Goal: Task Accomplishment & Management: Manage account settings

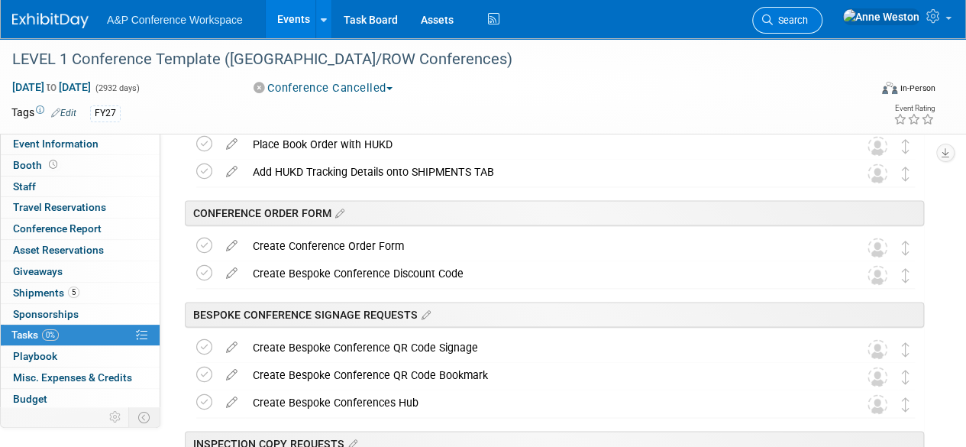
scroll to position [63, 0]
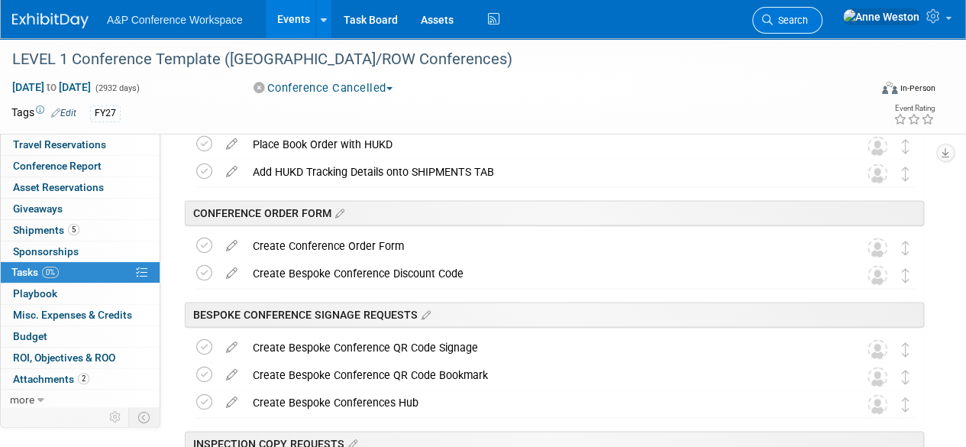
click at [808, 20] on span "Search" at bounding box center [790, 20] width 35 height 11
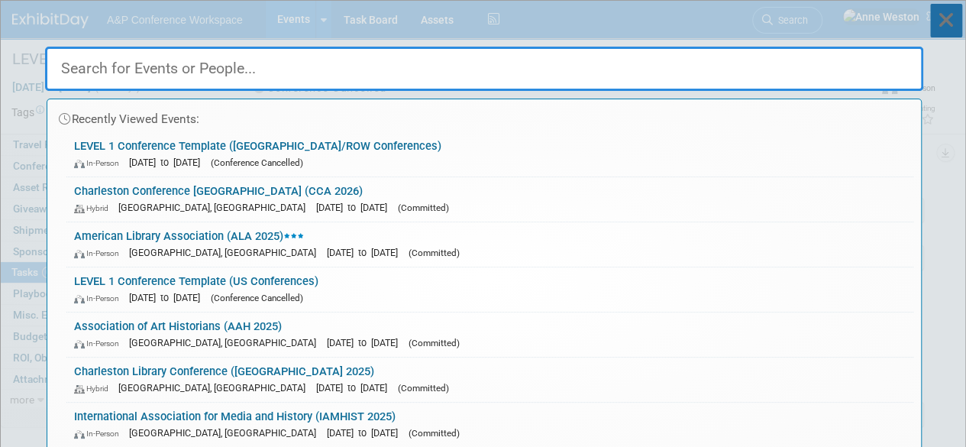
click at [940, 16] on icon at bounding box center [946, 21] width 32 height 34
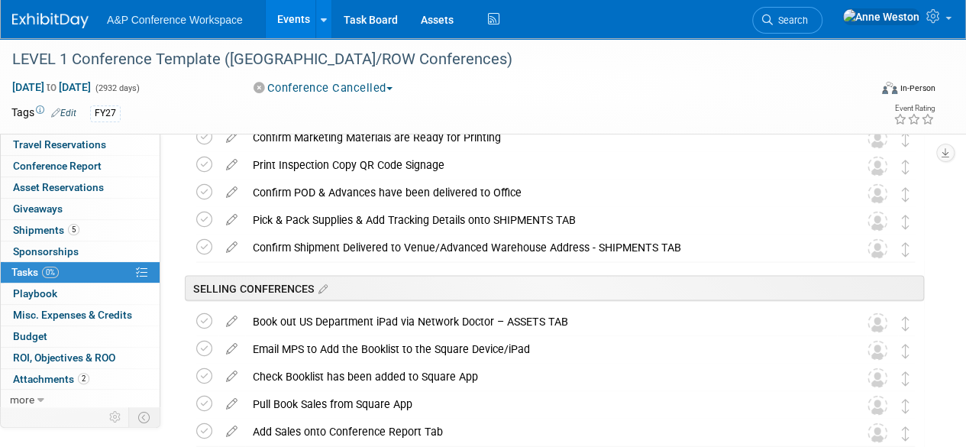
scroll to position [1530, 0]
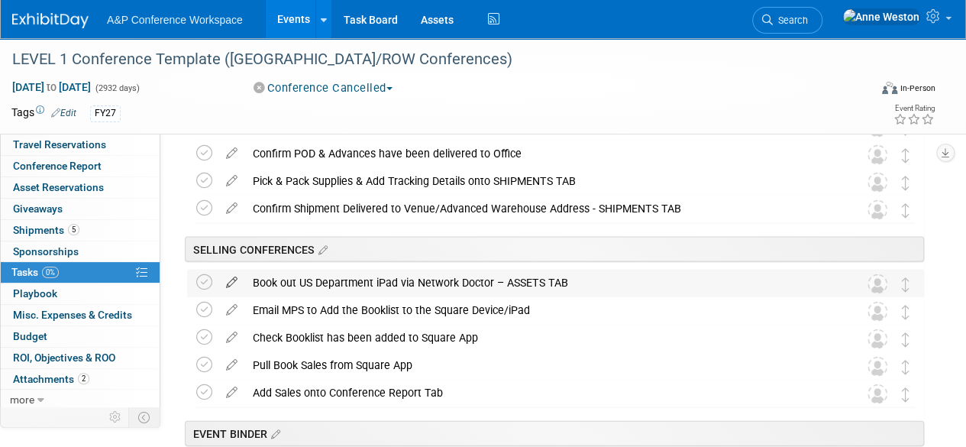
click at [229, 277] on icon at bounding box center [231, 279] width 27 height 19
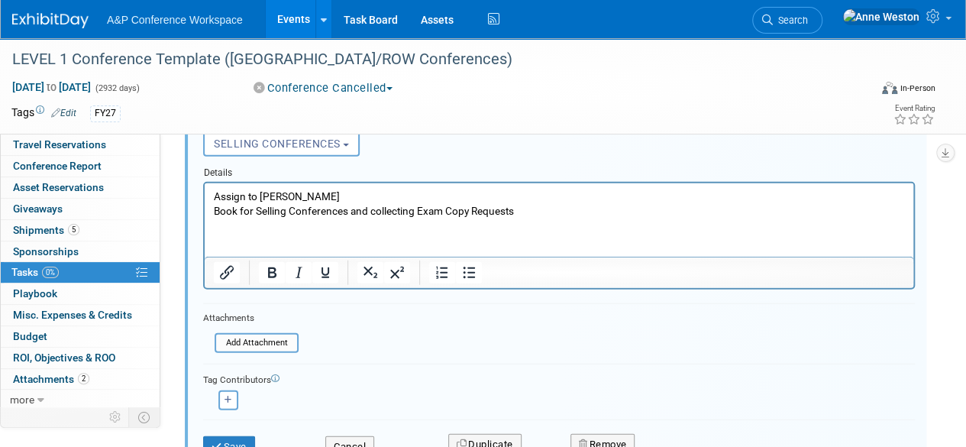
scroll to position [1880, 0]
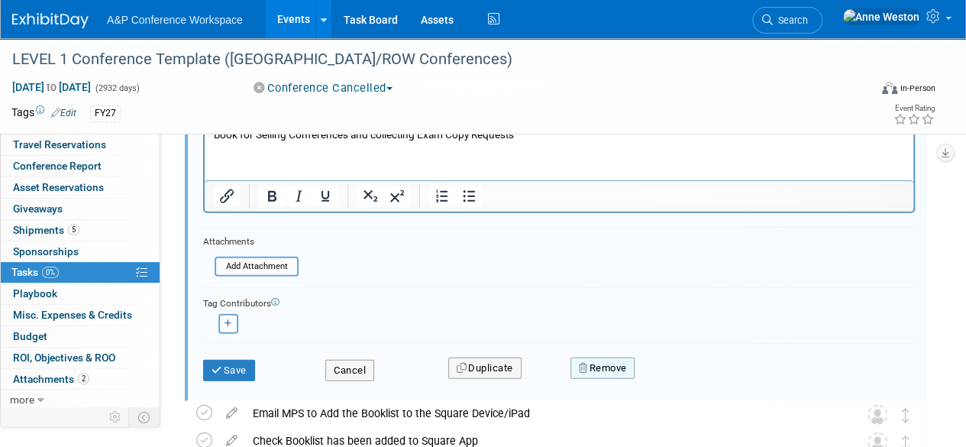
click at [612, 365] on button "Remove" at bounding box center [602, 367] width 65 height 21
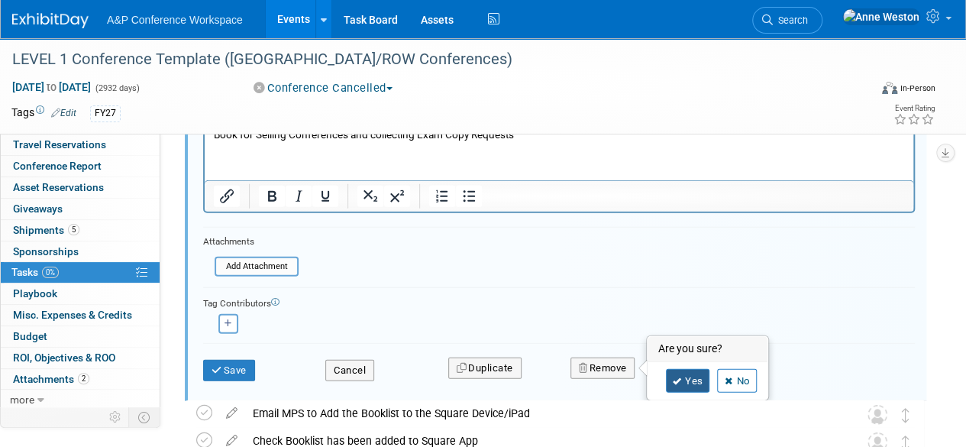
click at [670, 380] on link "Yes" at bounding box center [688, 381] width 44 height 24
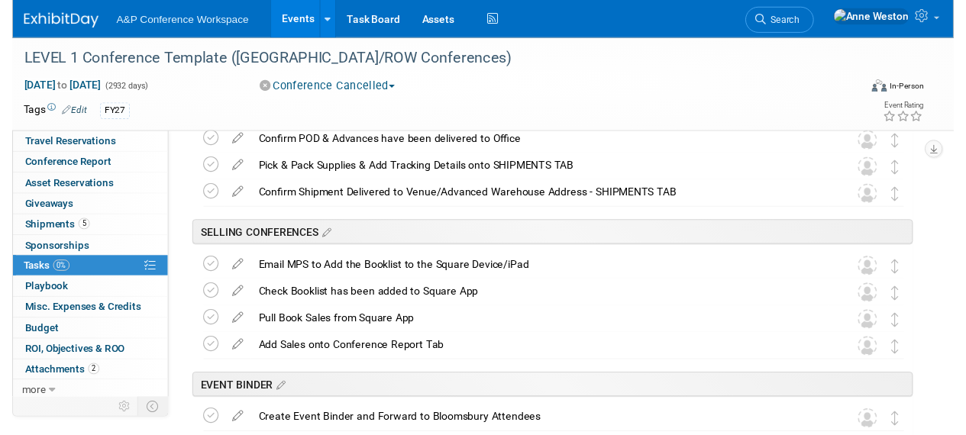
scroll to position [1575, 0]
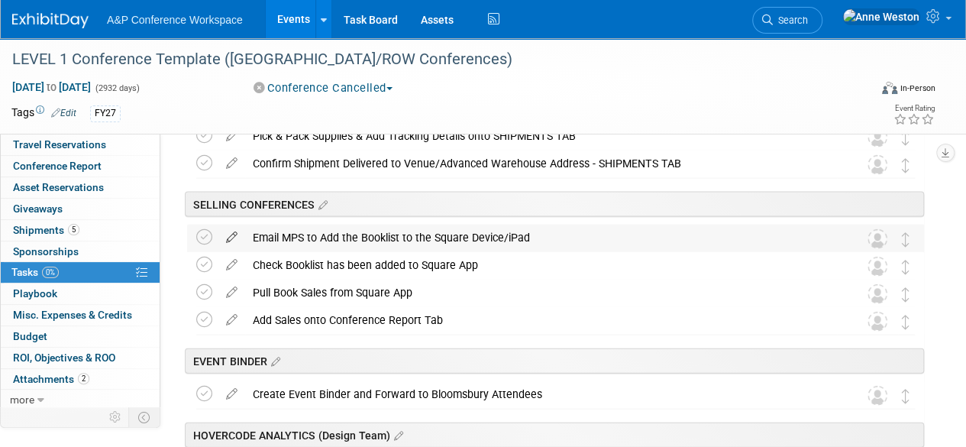
click at [233, 236] on icon at bounding box center [231, 234] width 27 height 19
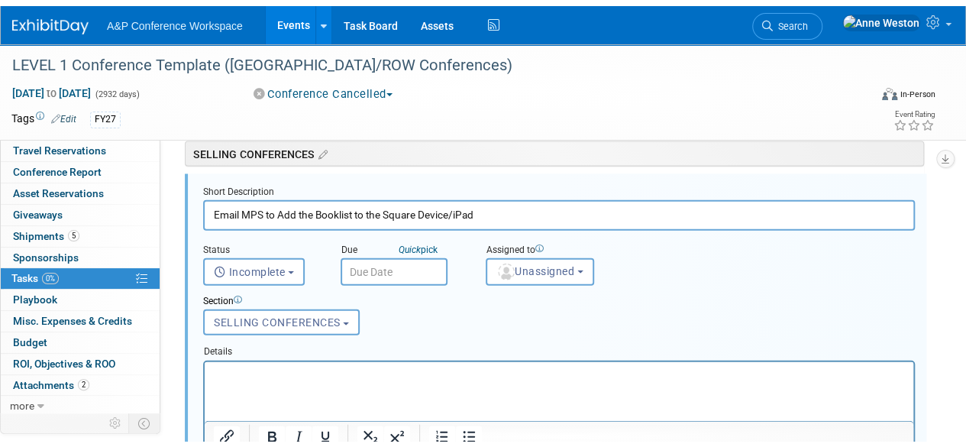
scroll to position [1804, 0]
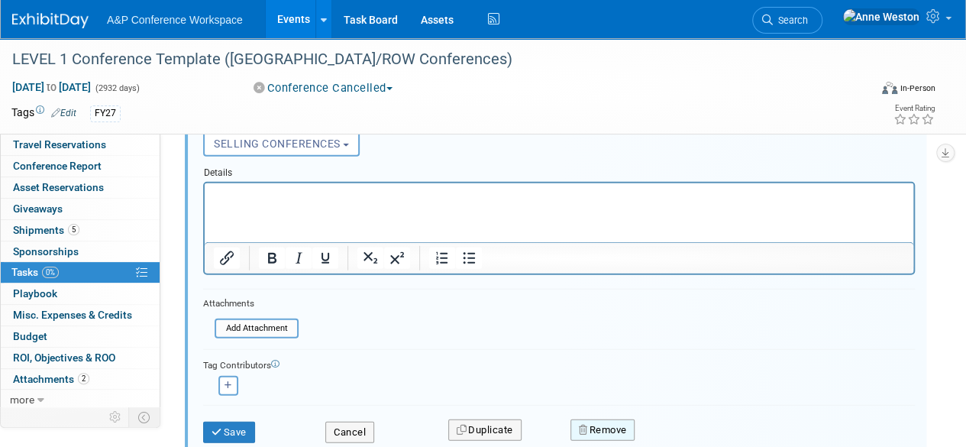
click at [608, 427] on button "Remove" at bounding box center [602, 429] width 65 height 21
click at [687, 427] on link "Yes" at bounding box center [688, 429] width 44 height 24
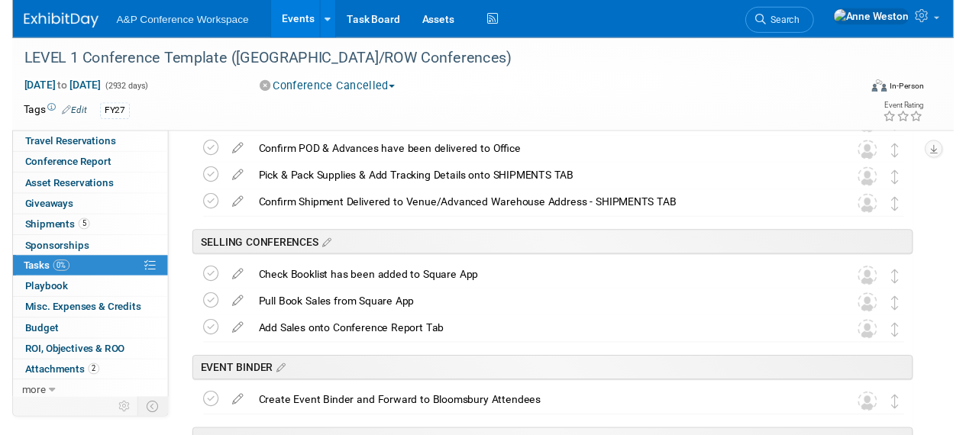
scroll to position [1498, 0]
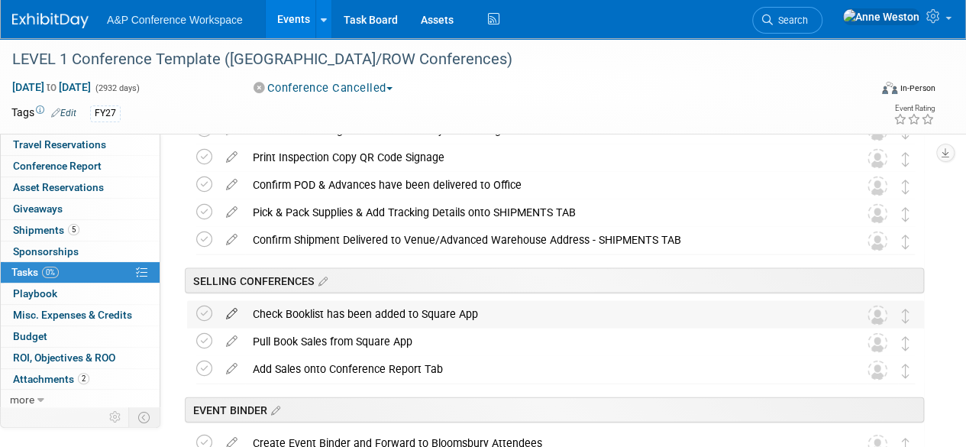
click at [232, 312] on icon at bounding box center [231, 310] width 27 height 19
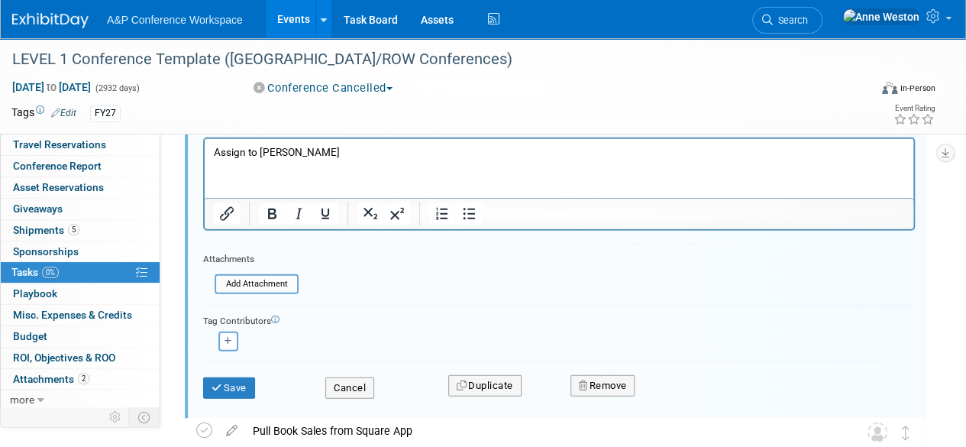
scroll to position [1880, 0]
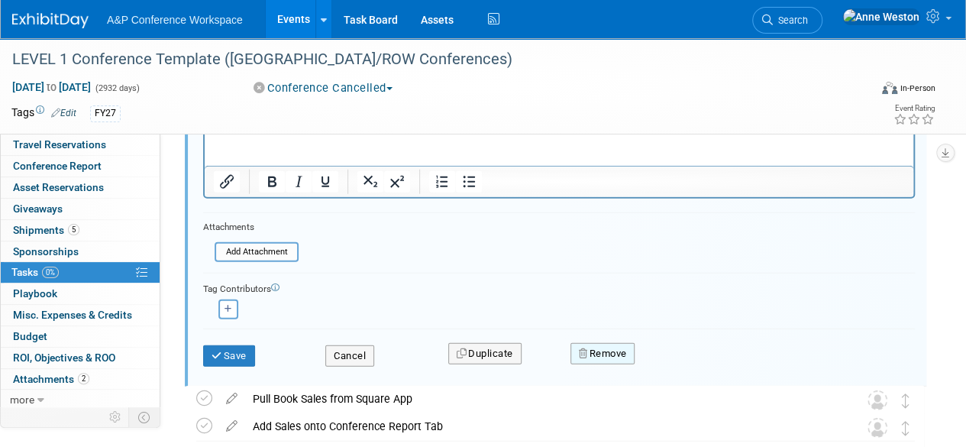
click at [597, 349] on button "Remove" at bounding box center [602, 353] width 65 height 21
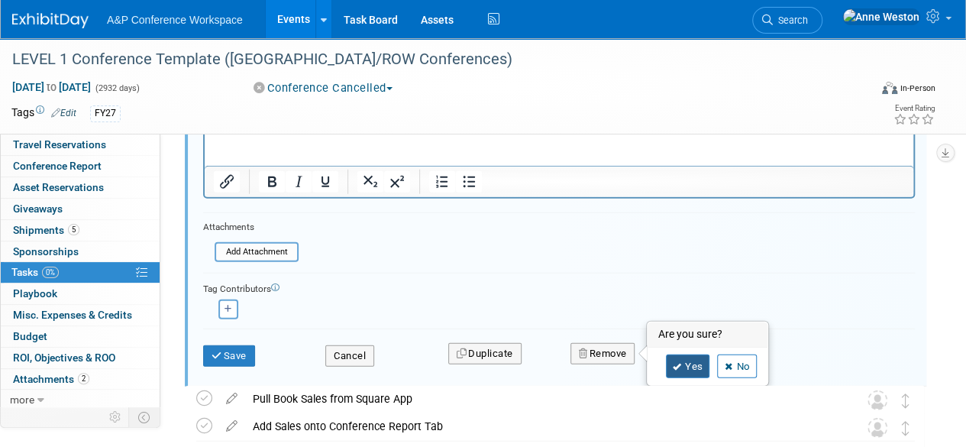
click at [670, 359] on link "Yes" at bounding box center [688, 366] width 44 height 24
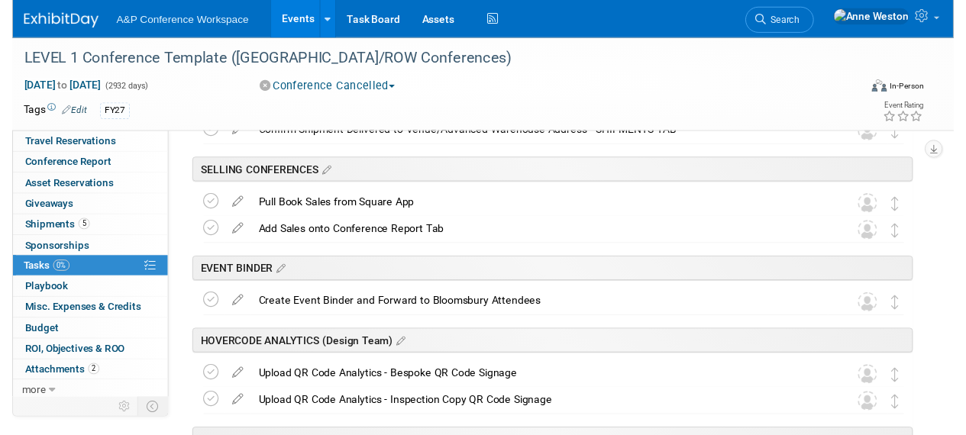
scroll to position [1575, 0]
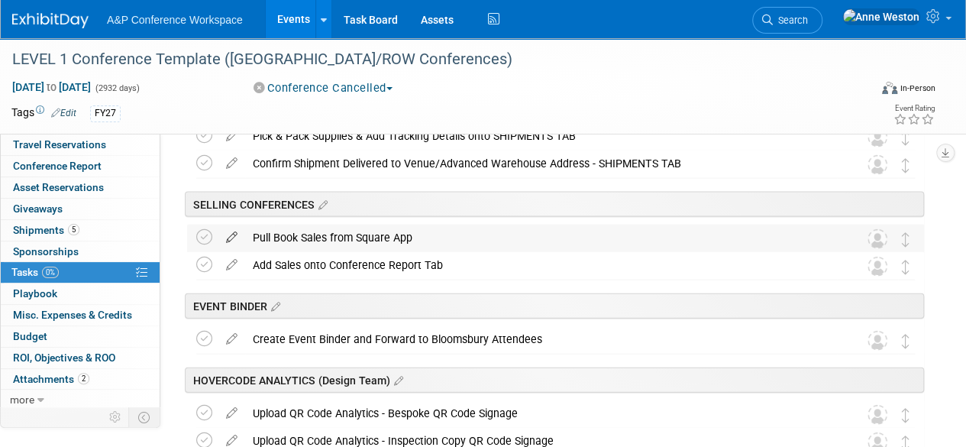
click at [233, 232] on icon at bounding box center [231, 234] width 27 height 19
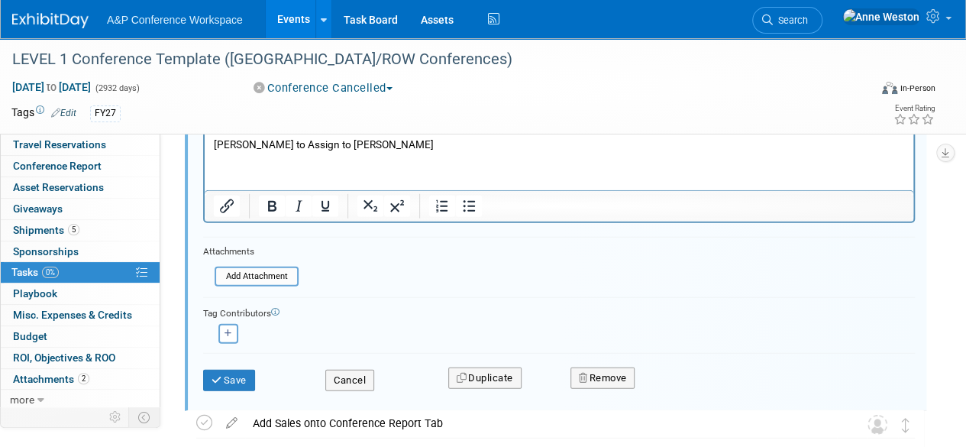
scroll to position [1880, 0]
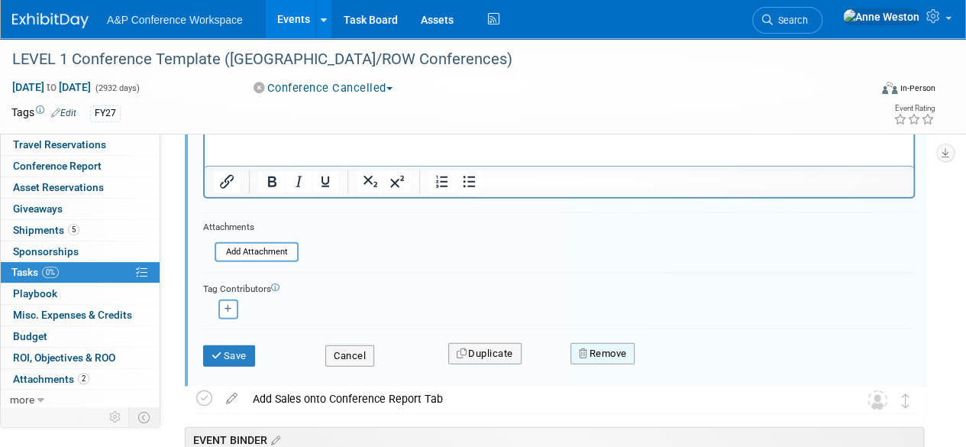
click at [623, 347] on button "Remove" at bounding box center [602, 353] width 65 height 21
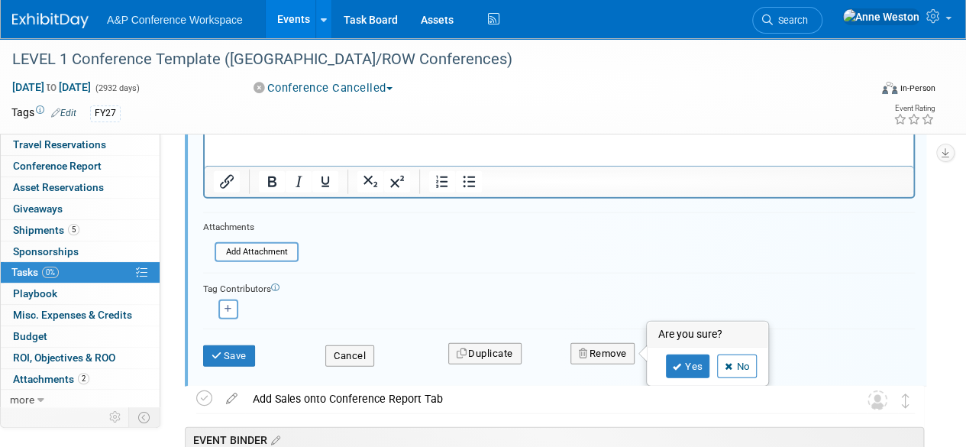
click at [660, 363] on div "Yes No" at bounding box center [707, 366] width 99 height 24
click at [677, 367] on icon at bounding box center [677, 367] width 9 height 8
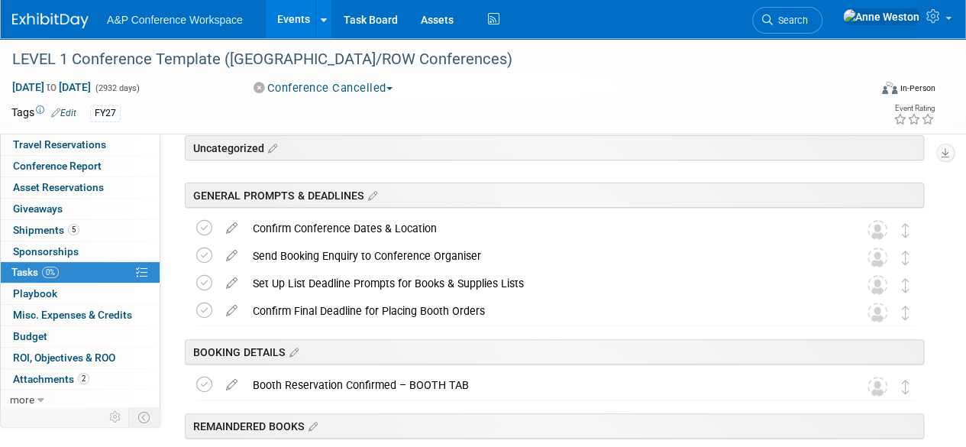
scroll to position [0, 0]
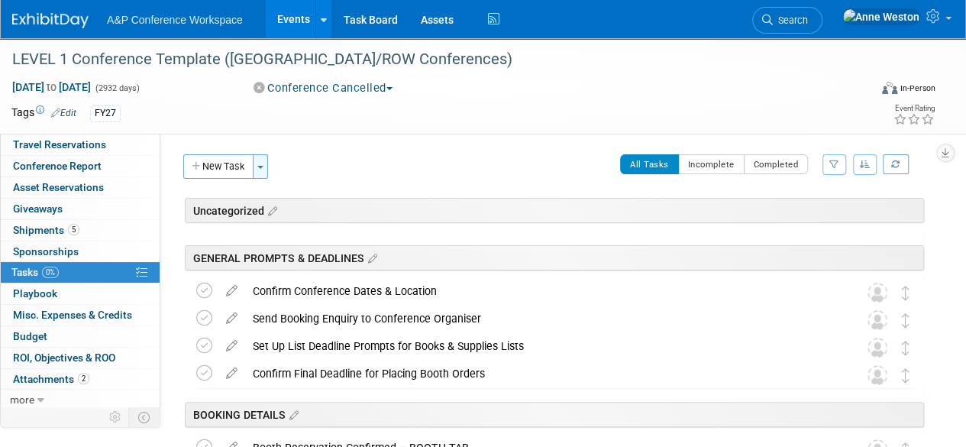
click at [264, 173] on button "Toggle Dropdown" at bounding box center [260, 166] width 15 height 24
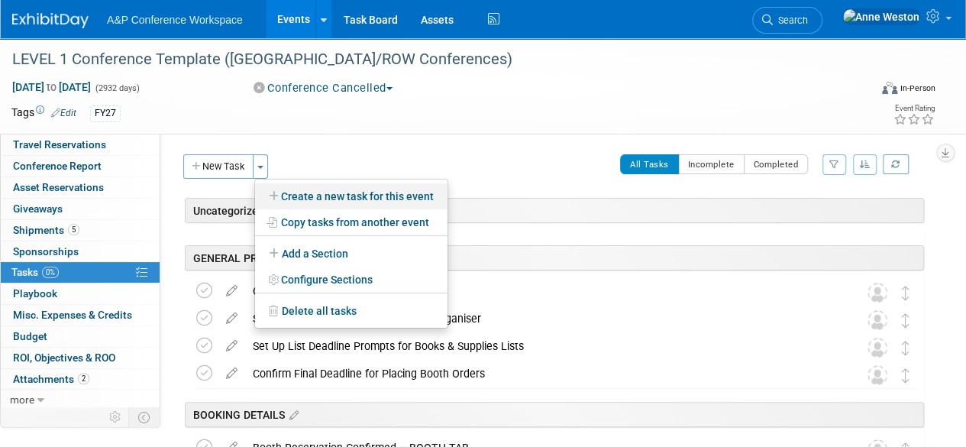
click at [318, 202] on link "Create a new task for this event" at bounding box center [351, 196] width 192 height 26
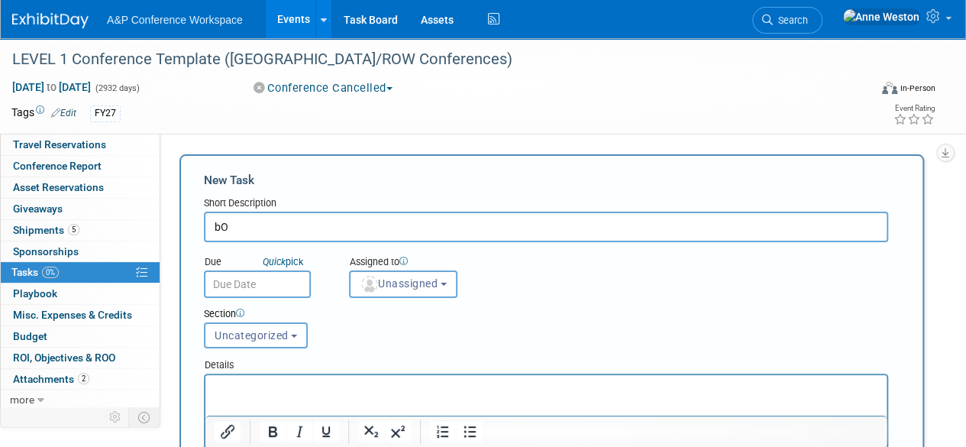
type input "b"
type input "Book iZettle Terminal with IT"
click at [253, 325] on button "Uncategorized" at bounding box center [256, 335] width 104 height 26
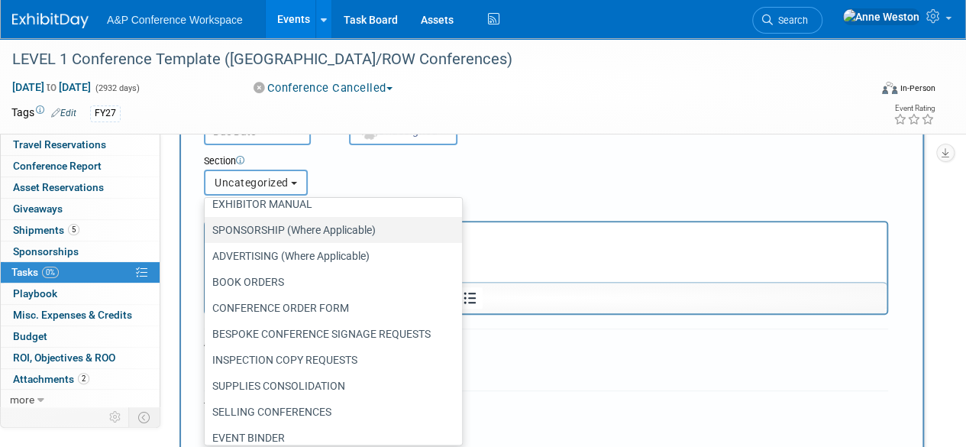
scroll to position [153, 0]
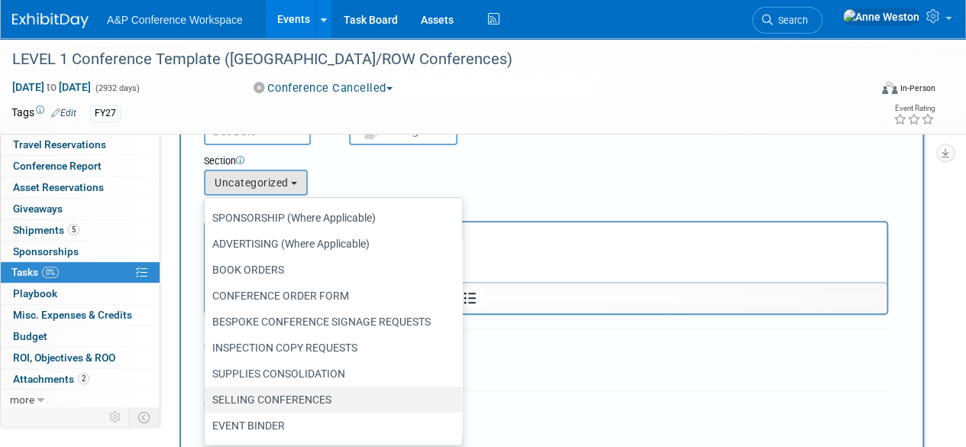
click at [266, 393] on label "SELLING CONFERENCES" at bounding box center [329, 399] width 234 height 20
click at [207, 395] on input "SELLING CONFERENCES" at bounding box center [202, 400] width 10 height 10
select select "11273926"
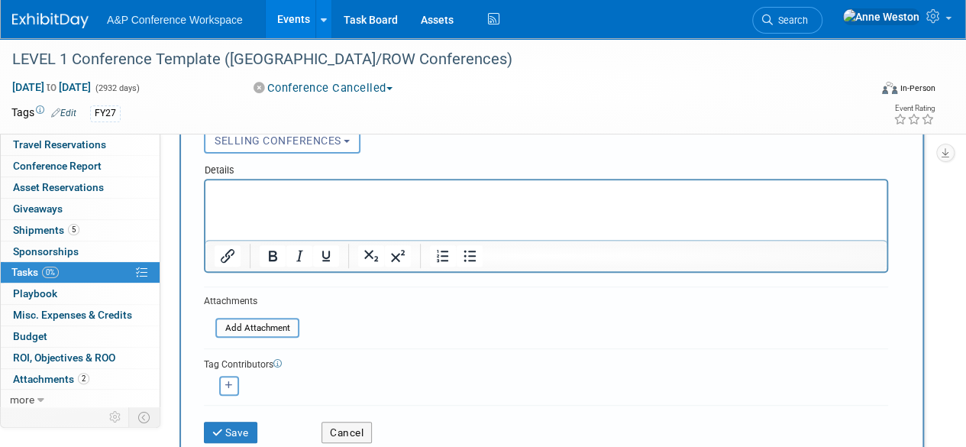
scroll to position [229, 0]
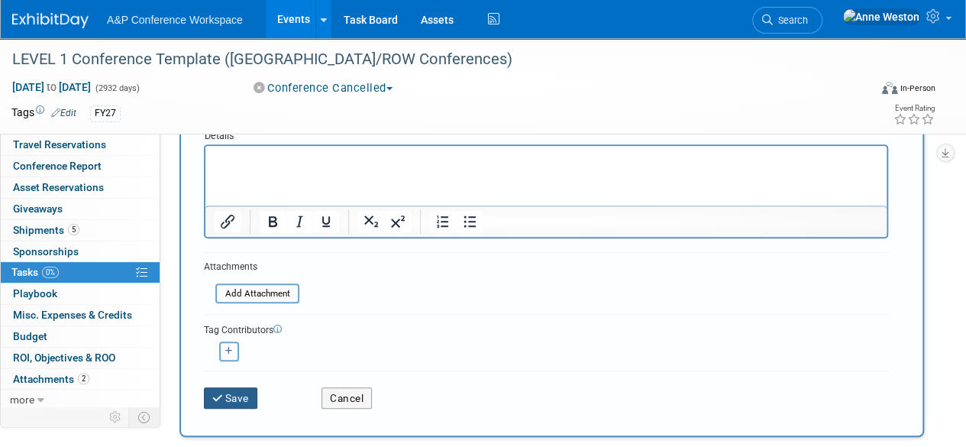
click at [231, 393] on button "Save" at bounding box center [230, 397] width 53 height 21
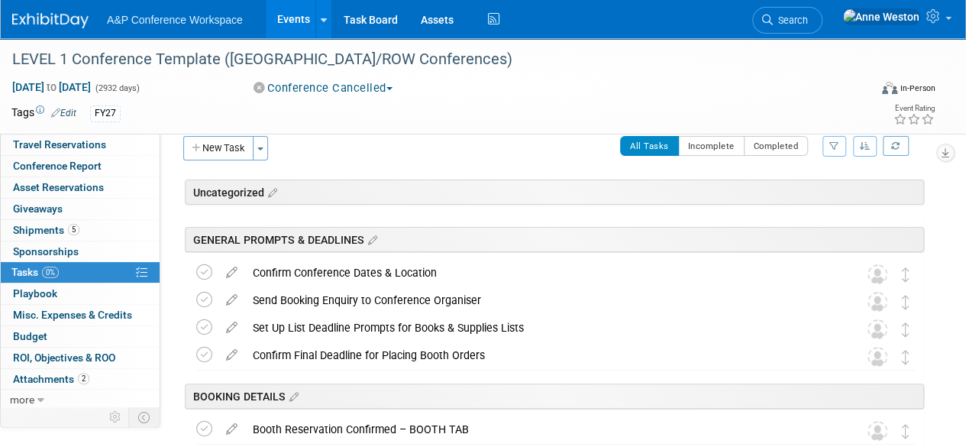
scroll to position [0, 0]
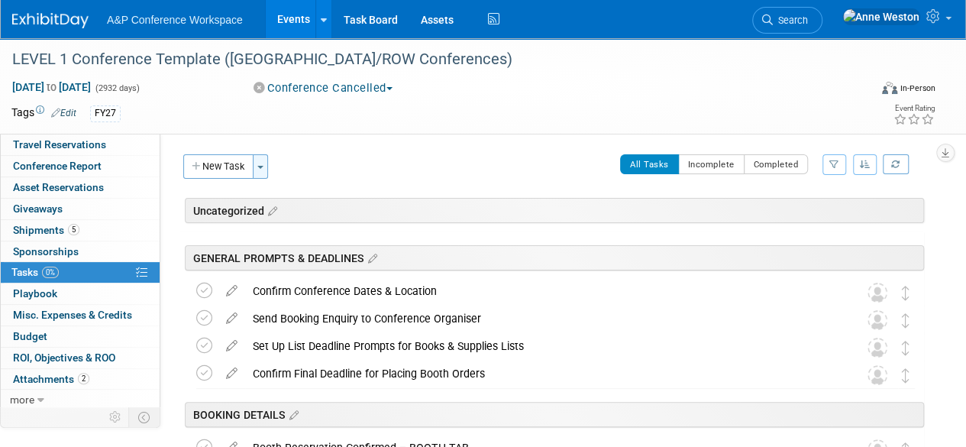
click at [263, 169] on button "Toggle Dropdown" at bounding box center [260, 166] width 15 height 24
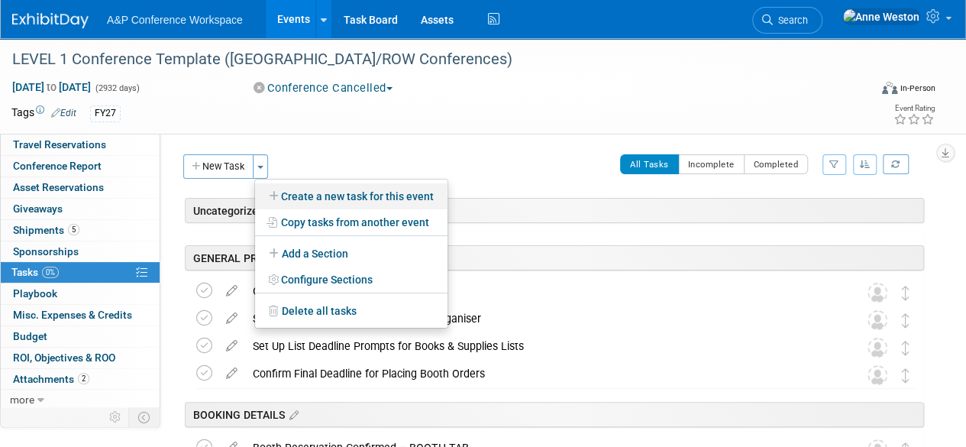
click at [306, 192] on link "Create a new task for this event" at bounding box center [351, 196] width 192 height 26
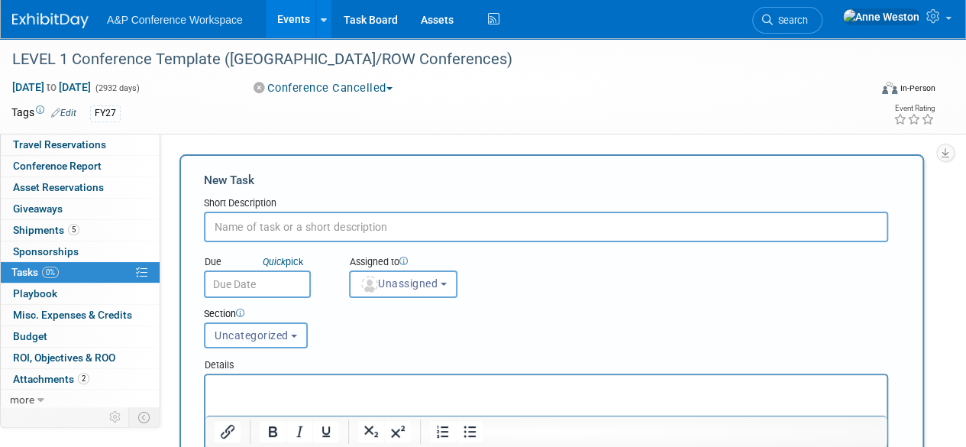
click at [290, 340] on button "Uncategorized" at bounding box center [256, 335] width 104 height 26
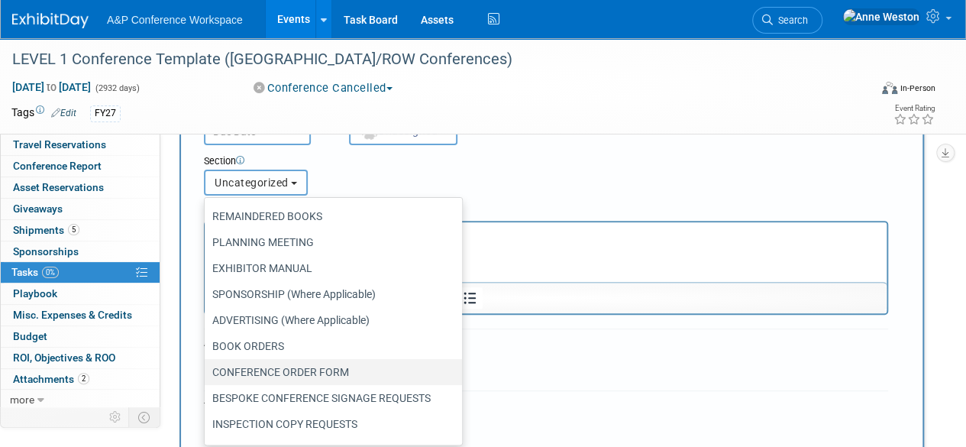
scroll to position [153, 0]
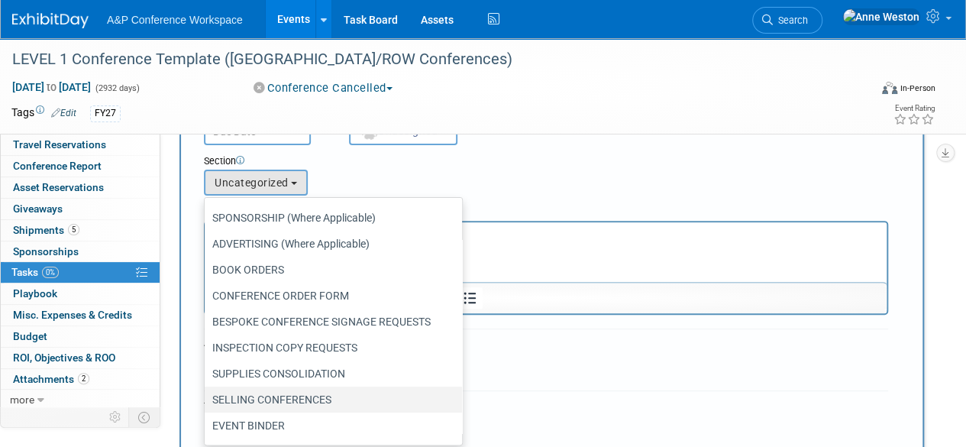
click at [293, 392] on label "SELLING CONFERENCES" at bounding box center [329, 399] width 234 height 20
click at [207, 395] on input "SELLING CONFERENCES" at bounding box center [202, 400] width 10 height 10
select select "11273926"
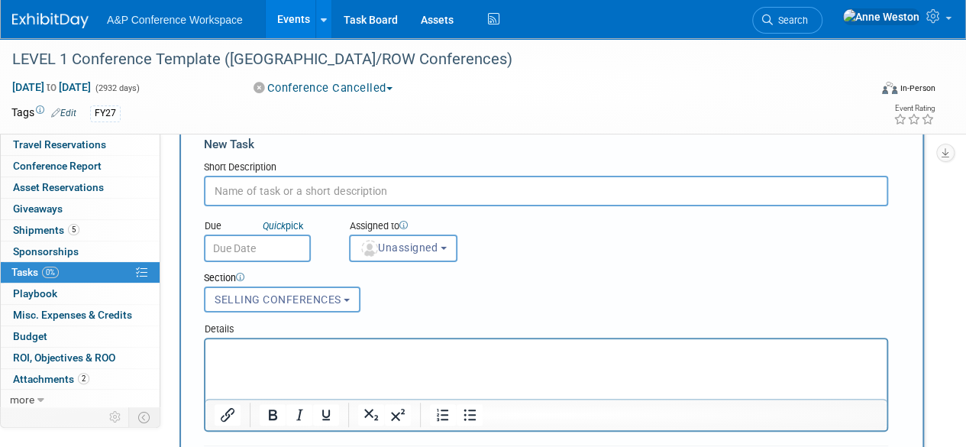
scroll to position [0, 0]
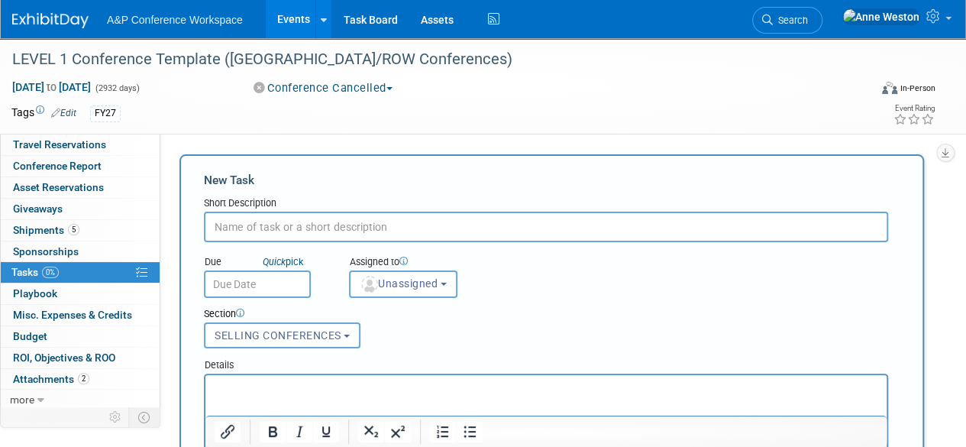
click at [278, 223] on input "text" at bounding box center [546, 227] width 684 height 31
click at [267, 224] on input "Complete iZettle Form and send to Accounts Receivable" at bounding box center [546, 227] width 684 height 31
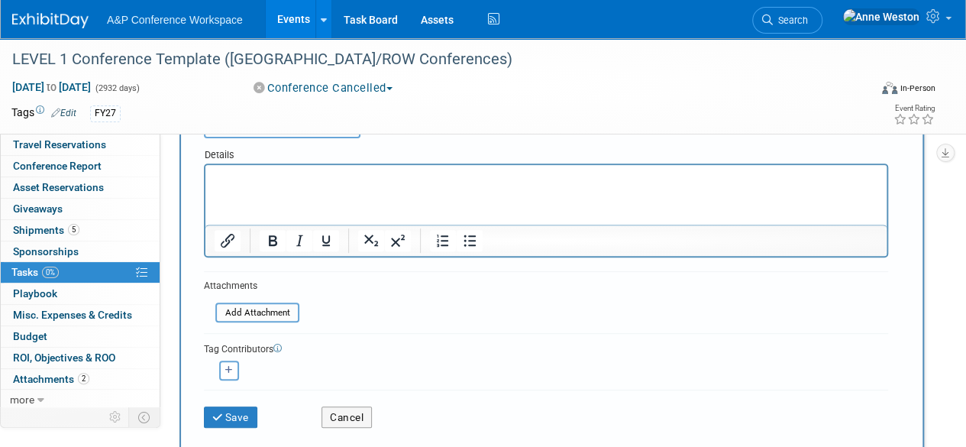
scroll to position [305, 0]
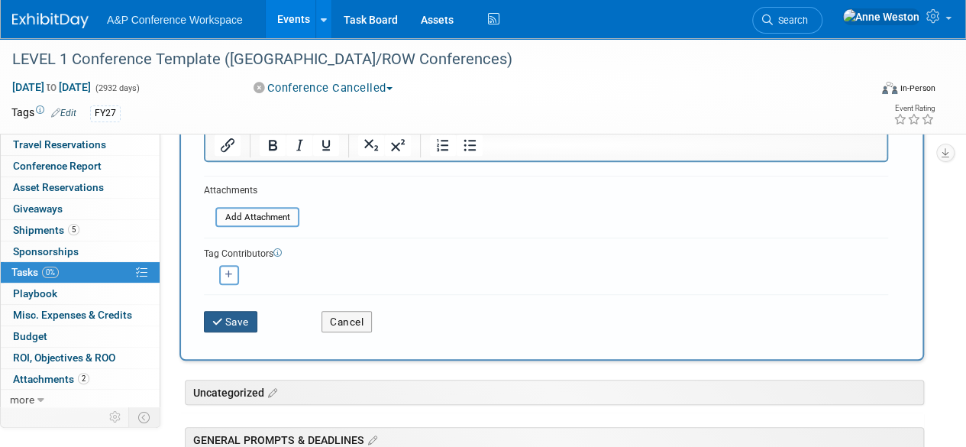
type input "Complete iZettle Form and send to Accounts Receivable"
click at [225, 318] on button "Save" at bounding box center [230, 321] width 53 height 21
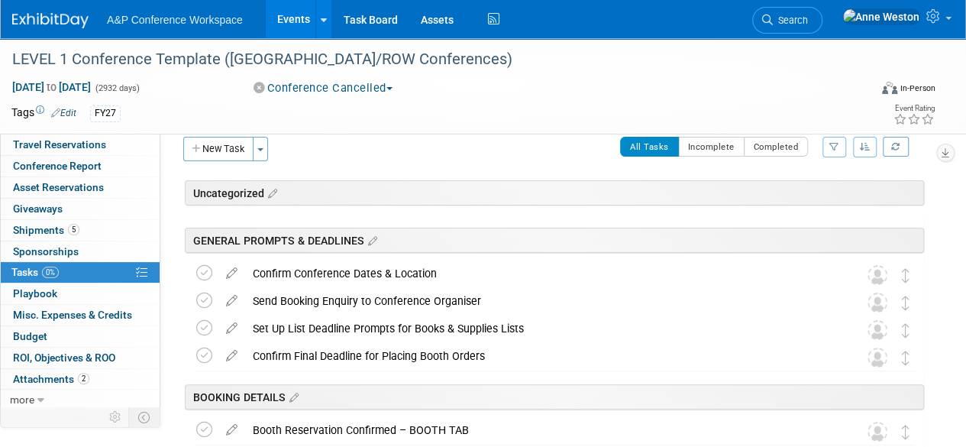
scroll to position [0, 0]
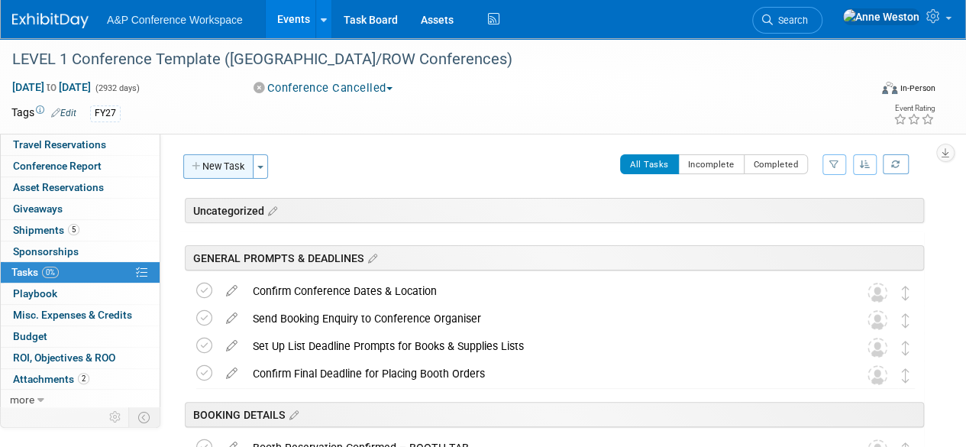
click at [226, 163] on button "New Task" at bounding box center [218, 166] width 70 height 24
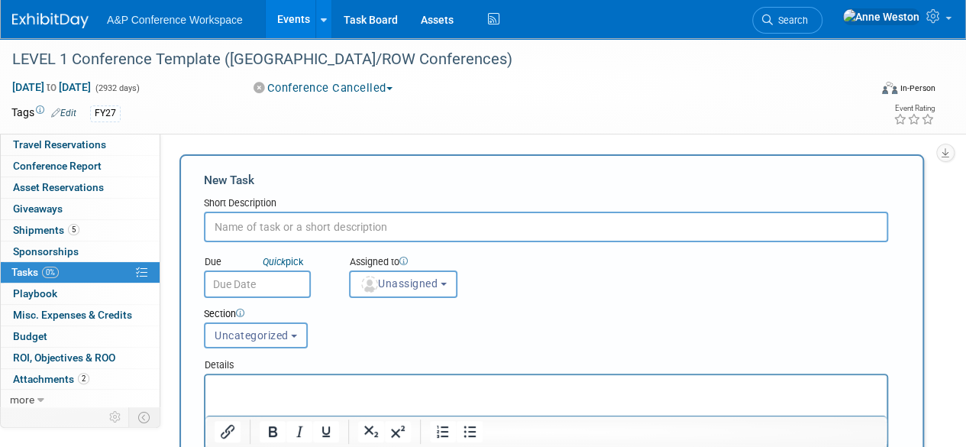
click at [258, 335] on span "Uncategorized" at bounding box center [252, 335] width 74 height 12
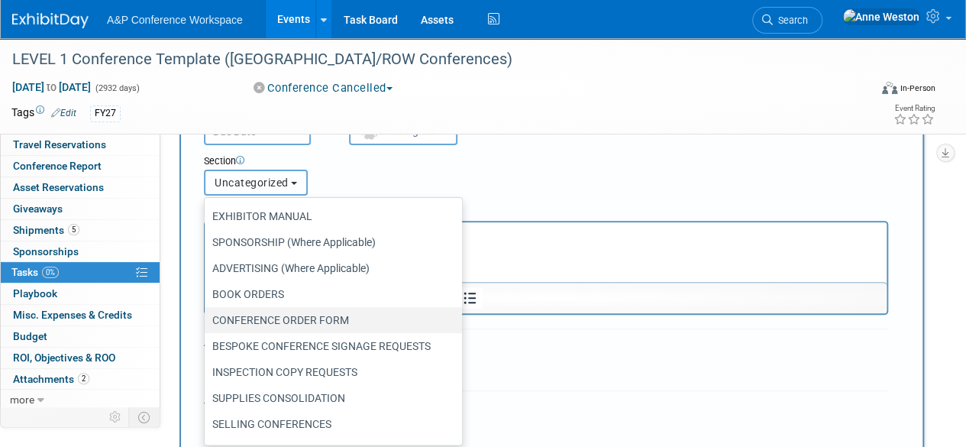
scroll to position [153, 0]
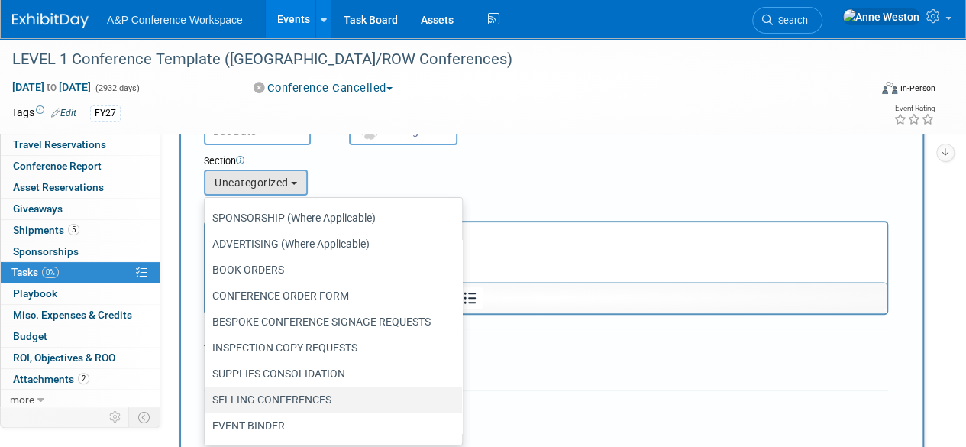
click at [273, 395] on label "SELLING CONFERENCES" at bounding box center [329, 399] width 234 height 20
click at [207, 395] on input "SELLING CONFERENCES" at bounding box center [202, 400] width 10 height 10
select select "11273926"
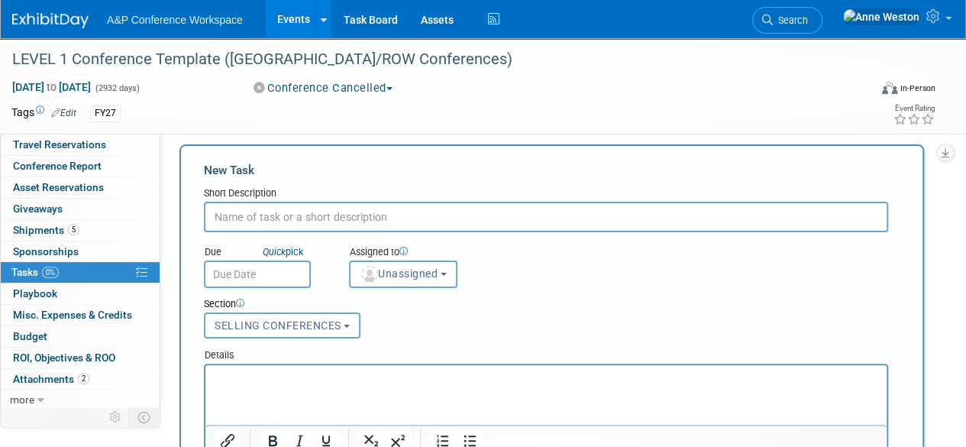
scroll to position [0, 0]
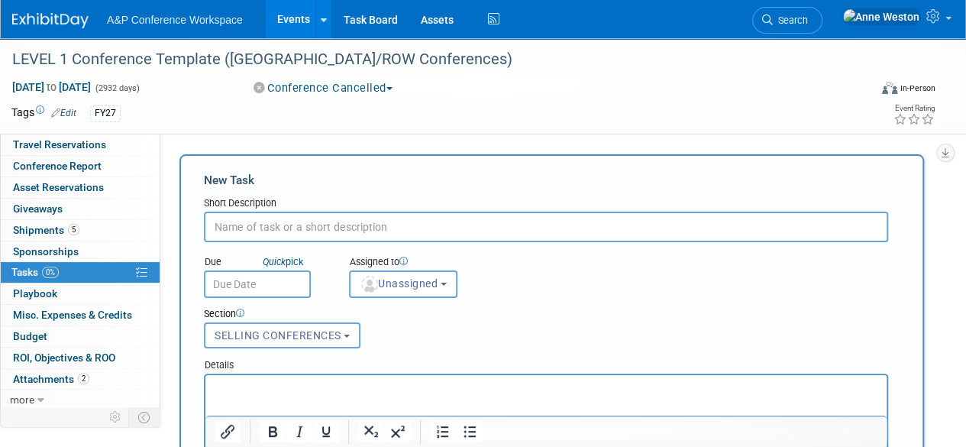
click at [301, 222] on input "text" at bounding box center [546, 227] width 684 height 31
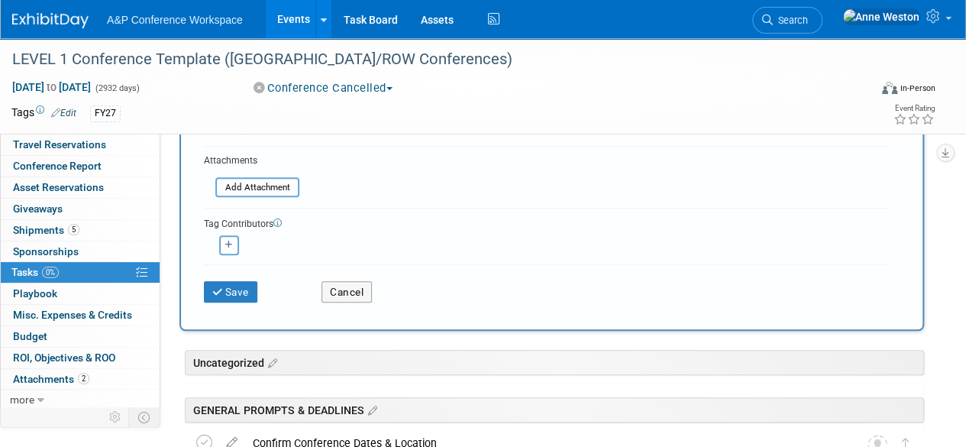
scroll to position [382, 0]
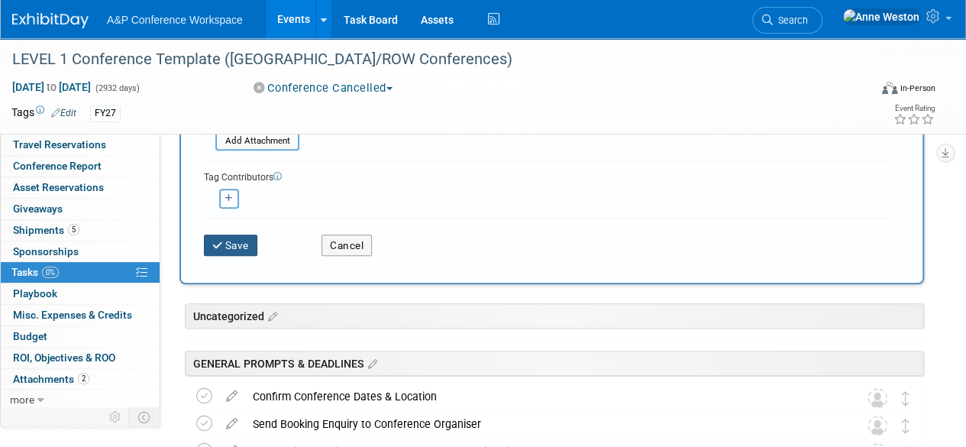
type input "Editor to collect iZettle from IT"
click at [231, 238] on button "Save" at bounding box center [230, 244] width 53 height 21
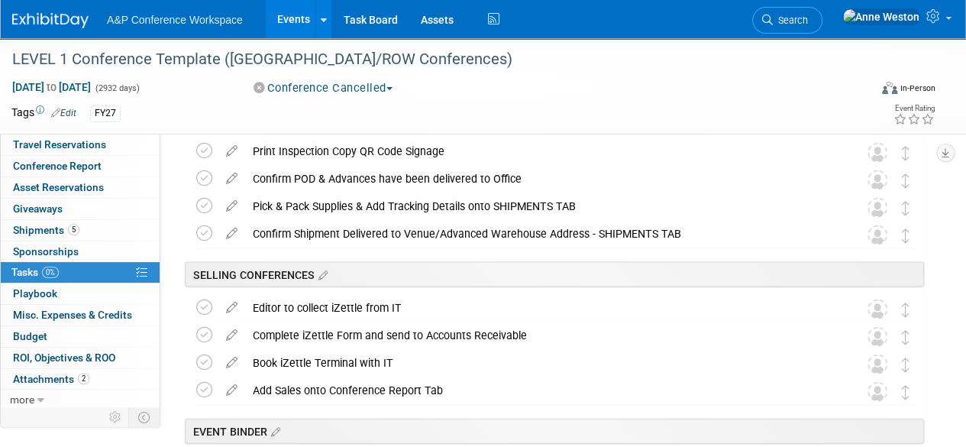
scroll to position [1581, 0]
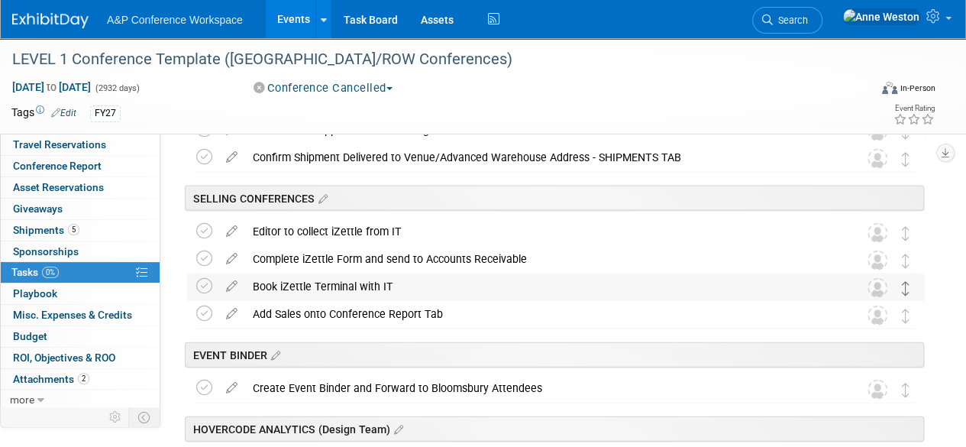
drag, startPoint x: 902, startPoint y: 241, endPoint x: 902, endPoint y: 294, distance: 53.5
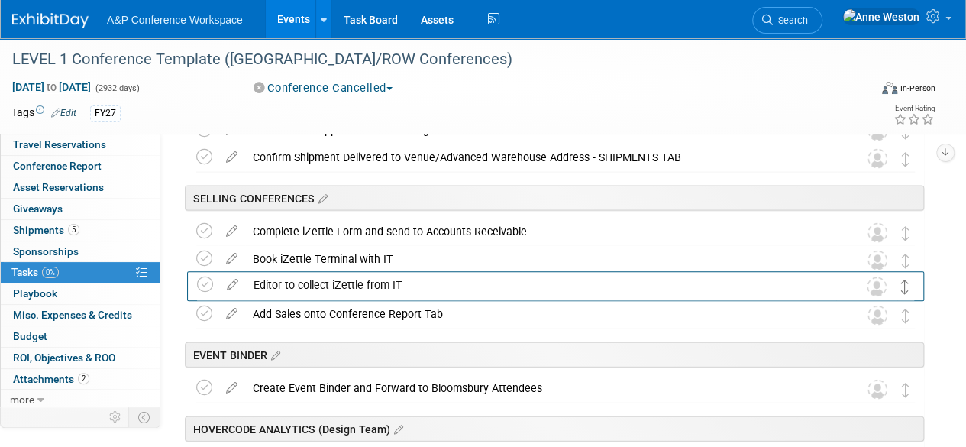
drag, startPoint x: 906, startPoint y: 231, endPoint x: 906, endPoint y: 285, distance: 54.2
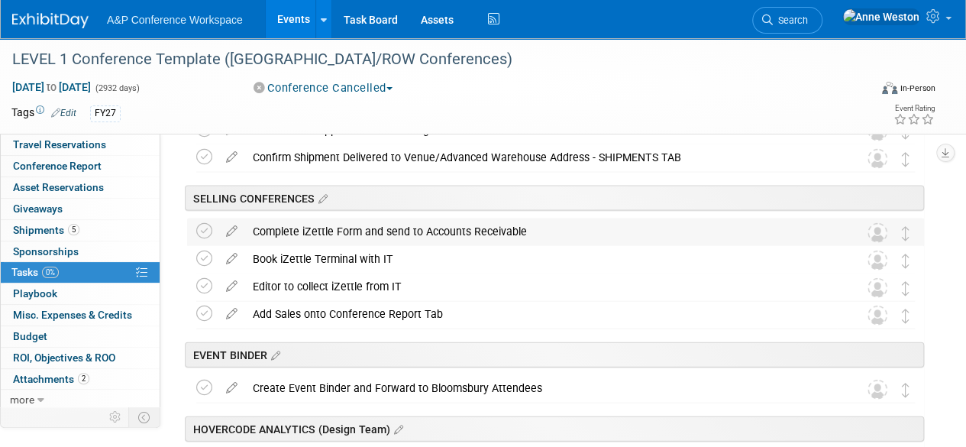
drag, startPoint x: 904, startPoint y: 267, endPoint x: 903, endPoint y: 244, distance: 23.0
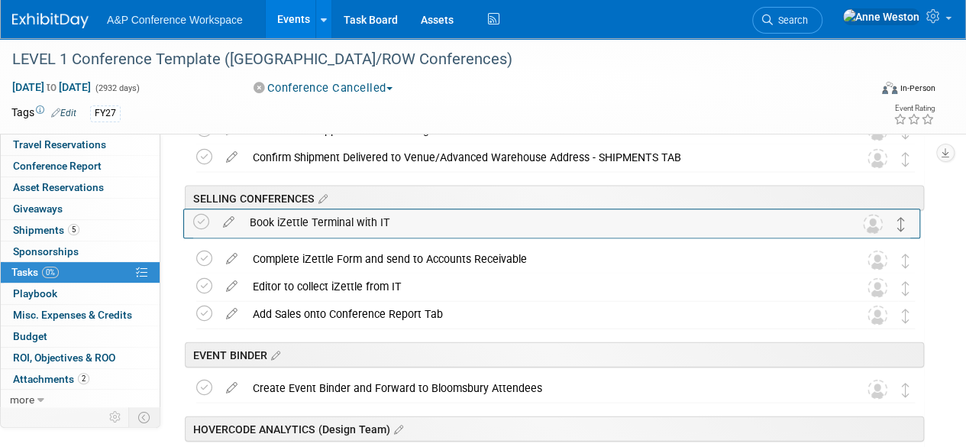
drag, startPoint x: 906, startPoint y: 265, endPoint x: 902, endPoint y: 228, distance: 36.9
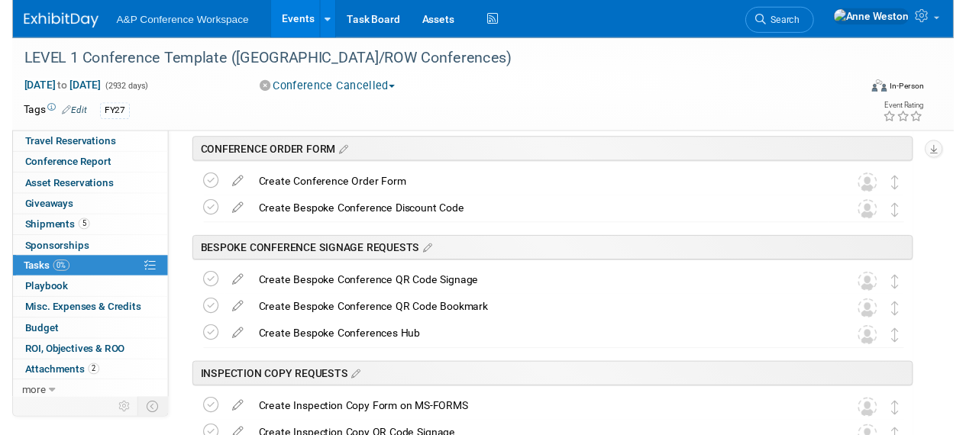
scroll to position [1046, 0]
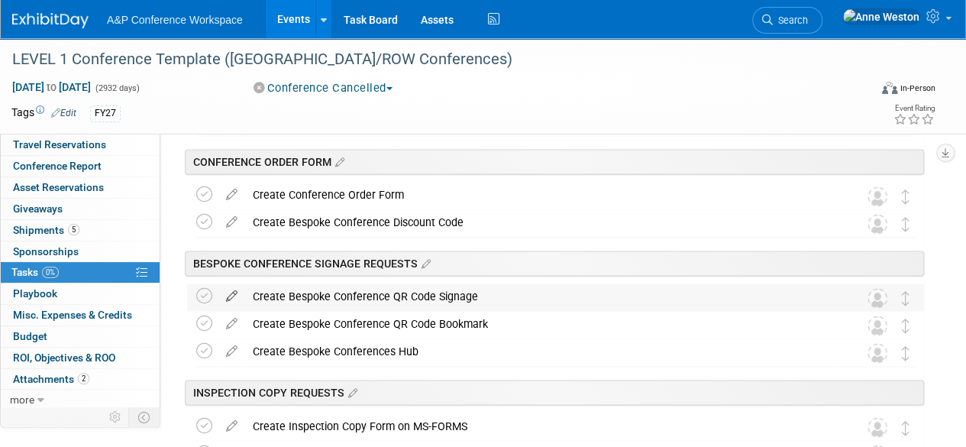
click at [231, 298] on icon at bounding box center [231, 292] width 27 height 19
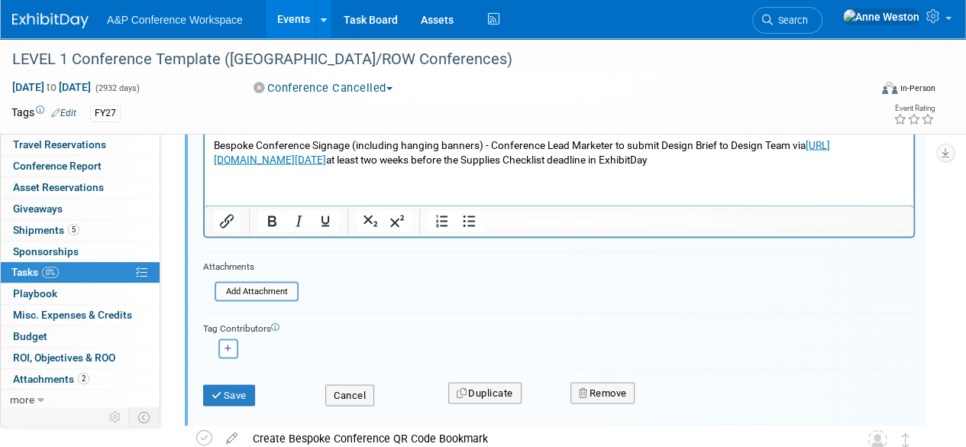
scroll to position [1410, 0]
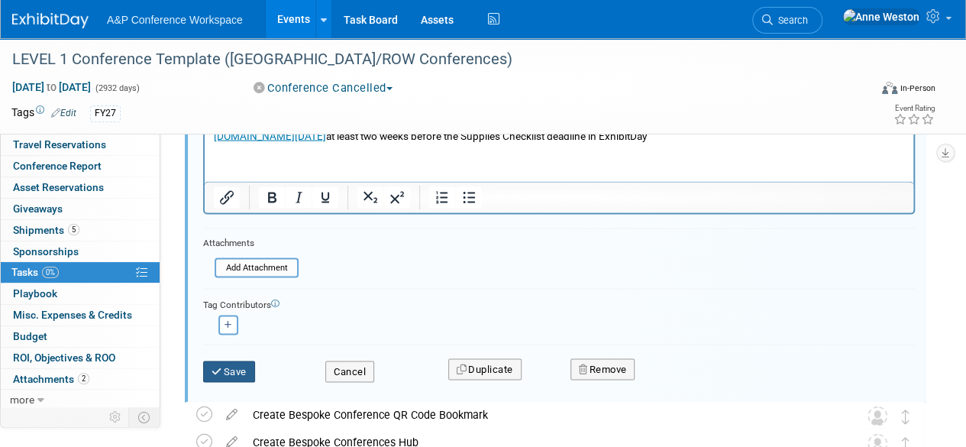
click at [241, 366] on button "Save" at bounding box center [229, 370] width 52 height 21
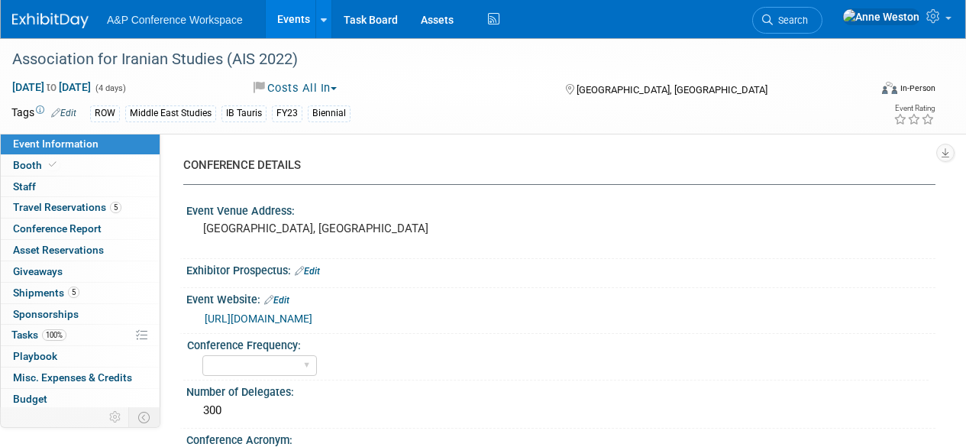
select select "Ed Kit"
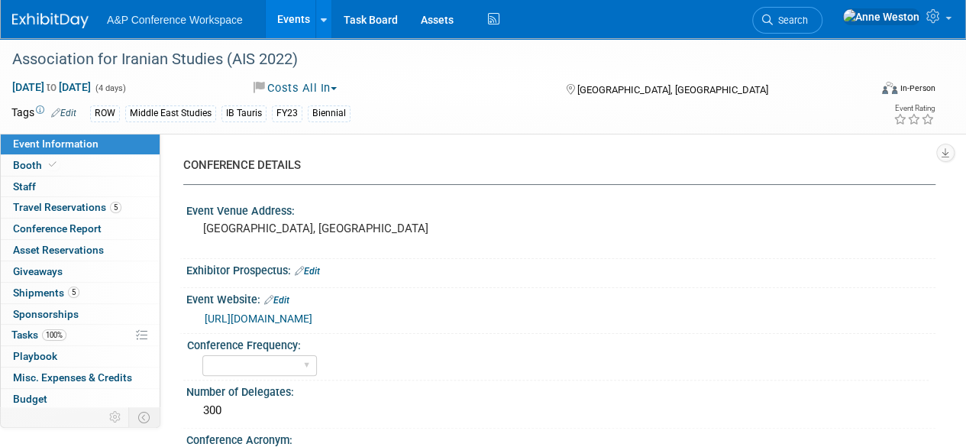
click at [53, 24] on img at bounding box center [50, 20] width 76 height 15
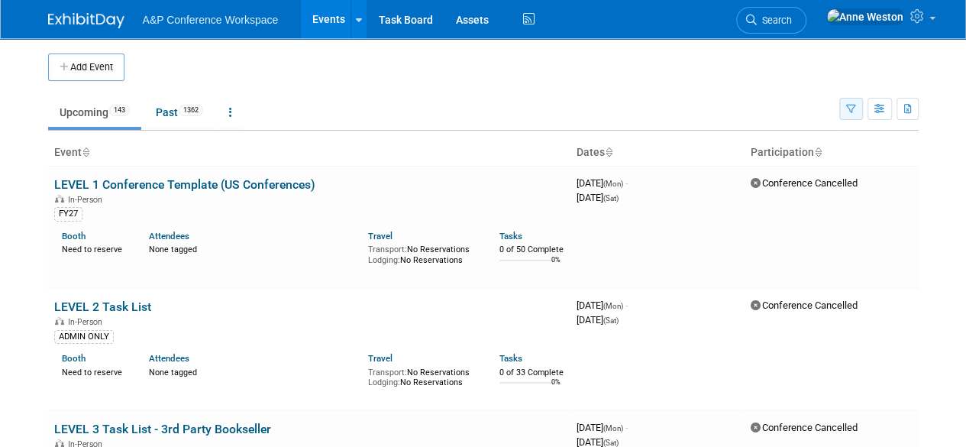
click at [845, 106] on button "button" at bounding box center [851, 109] width 24 height 22
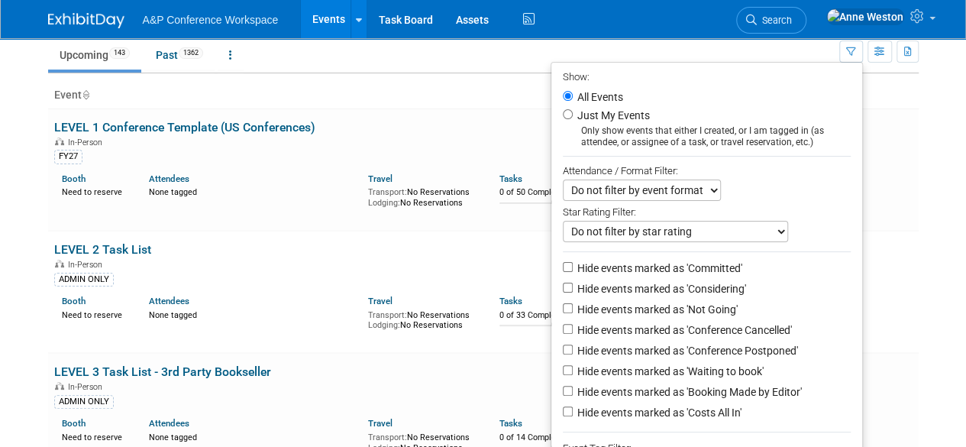
scroll to position [229, 0]
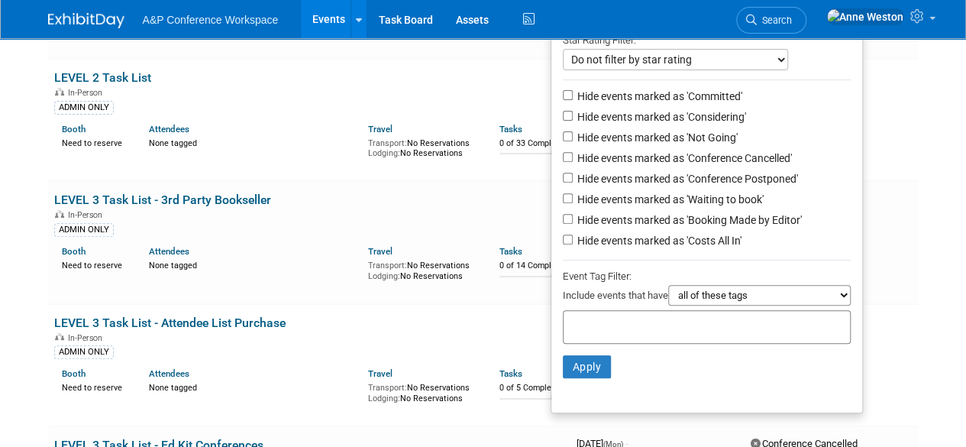
click at [614, 330] on input "text" at bounding box center [631, 324] width 122 height 15
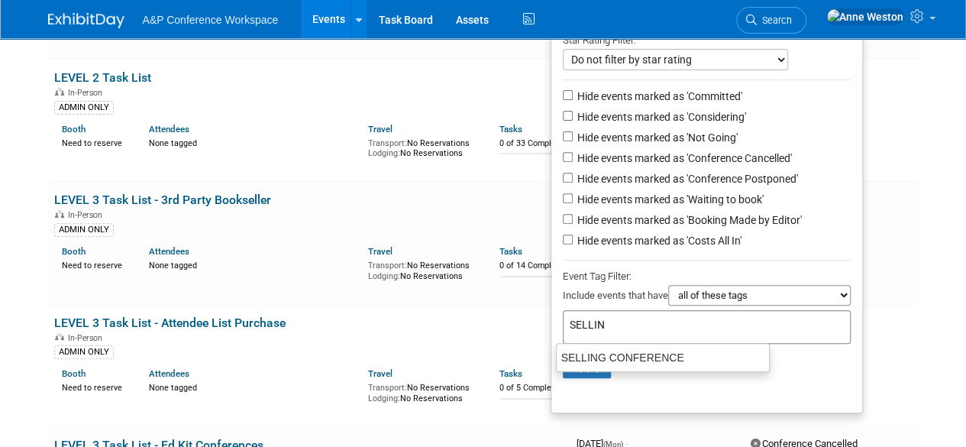
type input "SELLING"
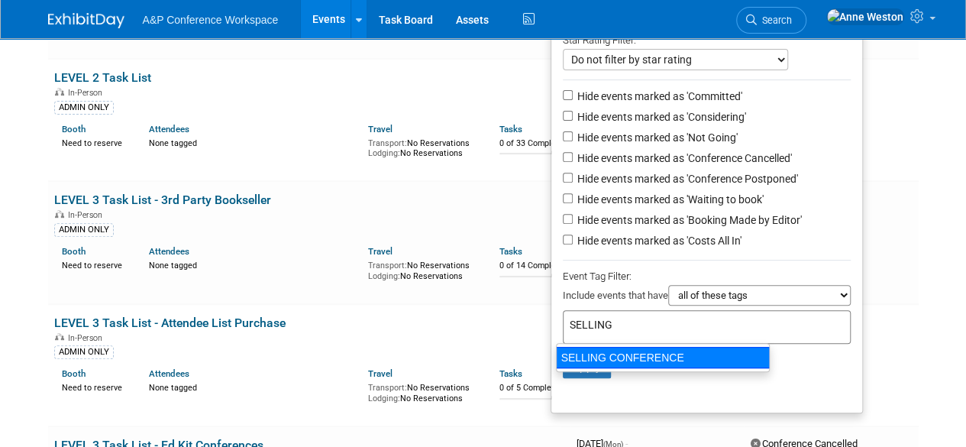
click at [641, 361] on div "SELLING CONFERENCE" at bounding box center [663, 357] width 214 height 21
type input "SELLING CONFERENCE"
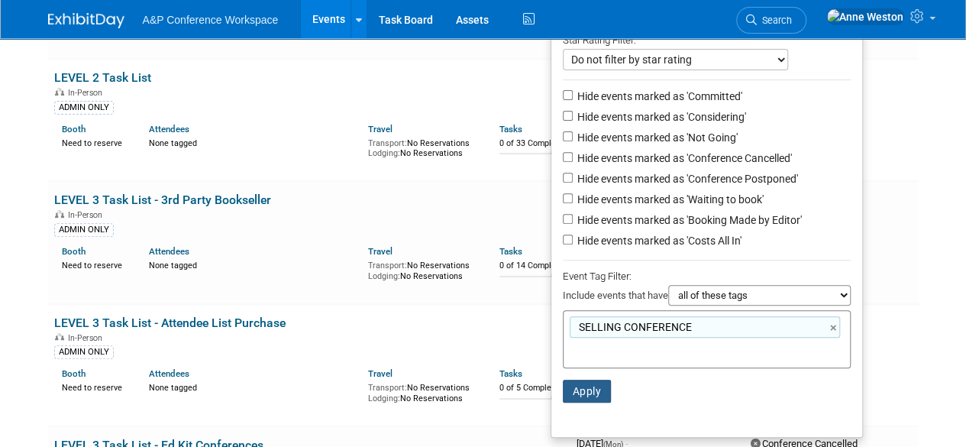
click at [576, 383] on button "Apply" at bounding box center [587, 391] width 49 height 23
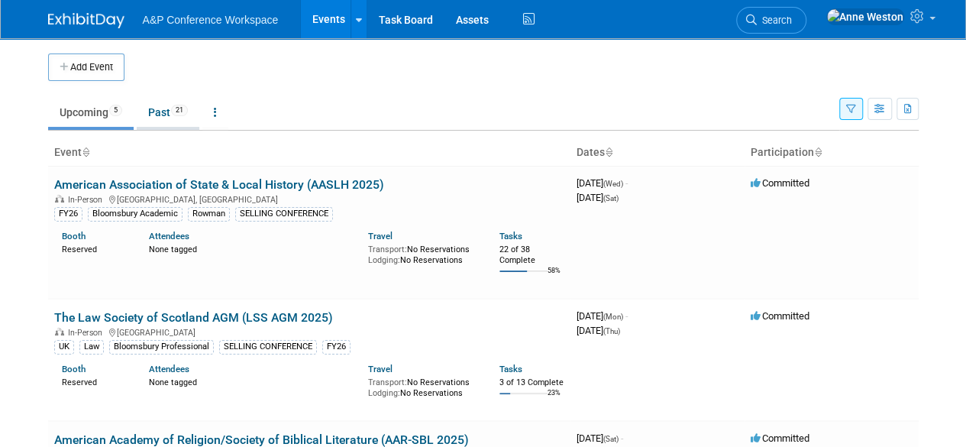
click at [159, 108] on link "Past 21" at bounding box center [168, 112] width 63 height 29
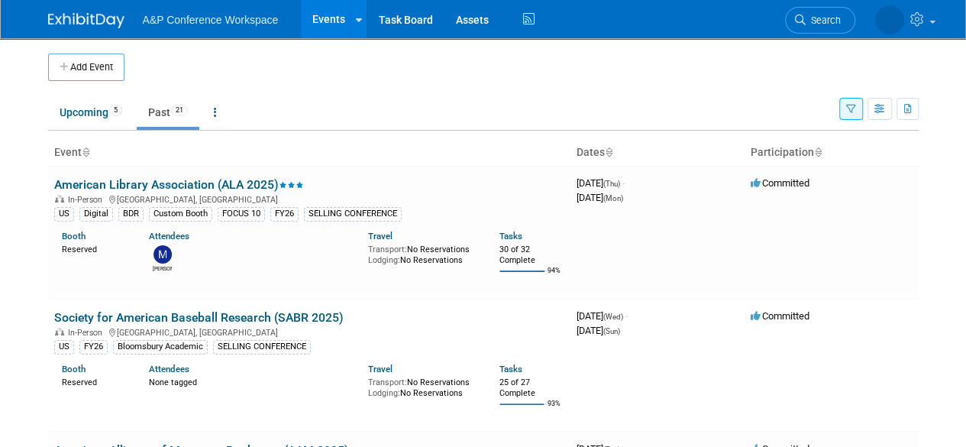
click at [851, 108] on icon "button" at bounding box center [851, 110] width 10 height 10
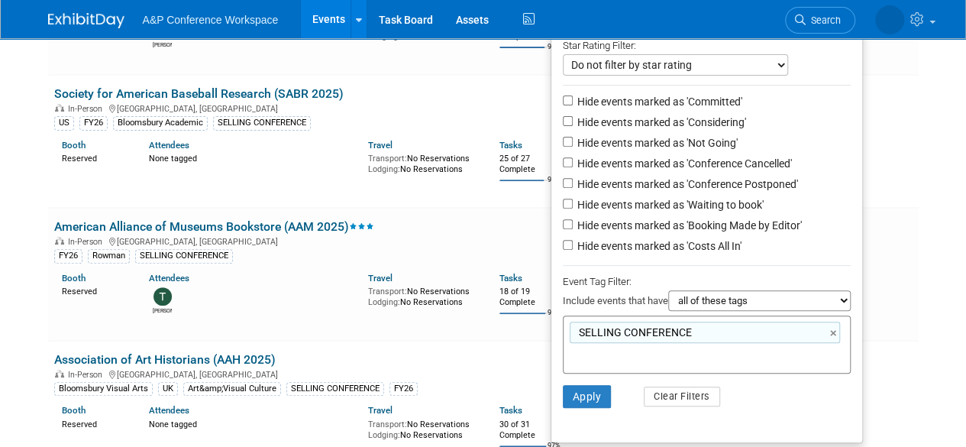
scroll to position [229, 0]
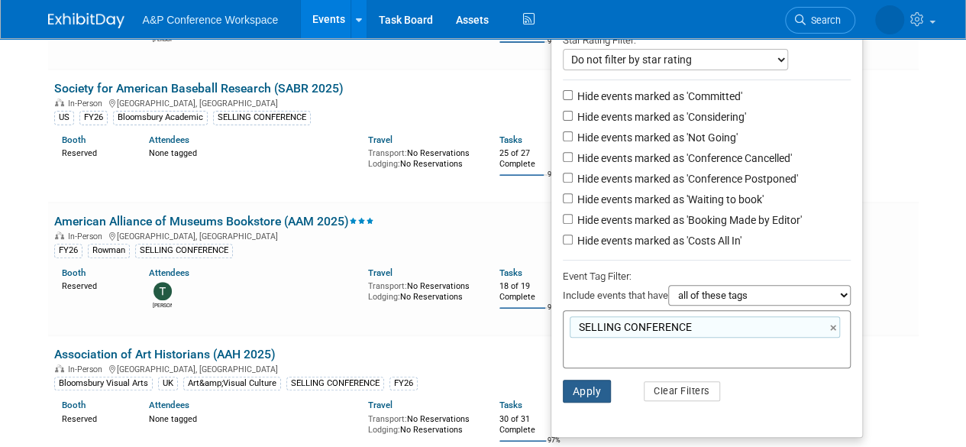
click at [587, 390] on button "Apply" at bounding box center [587, 391] width 49 height 23
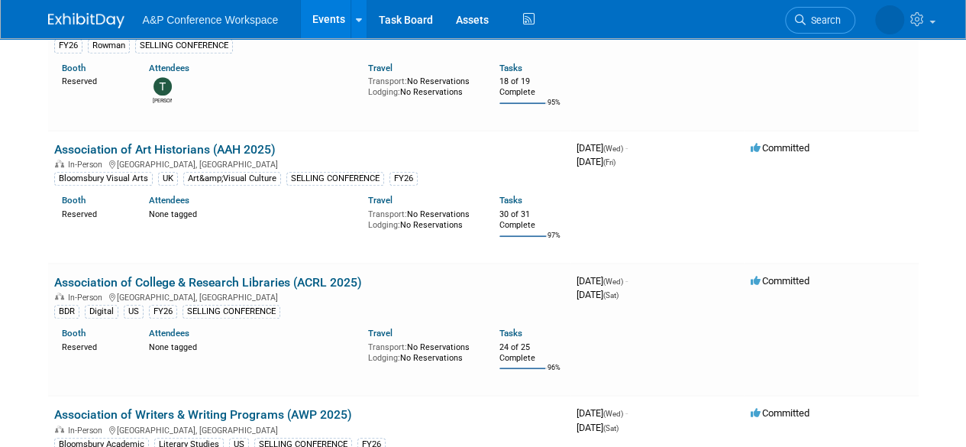
scroll to position [458, 0]
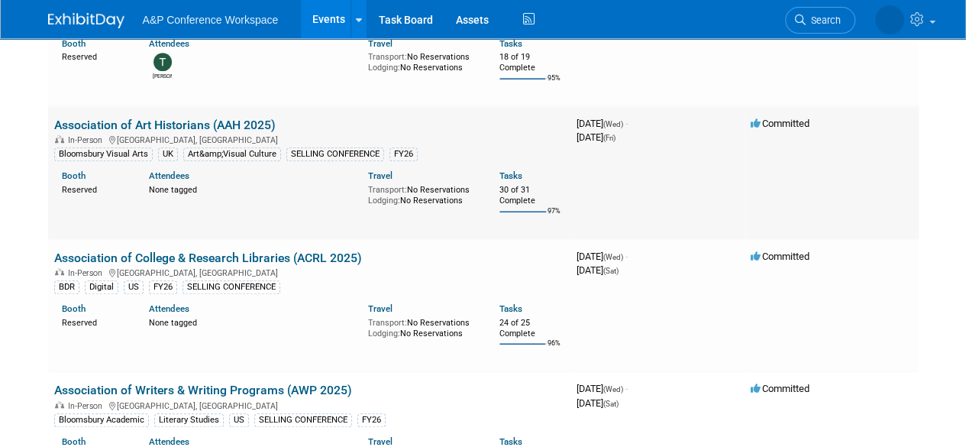
click at [228, 126] on link "Association of Art Historians (AAH 2025)" at bounding box center [164, 125] width 221 height 15
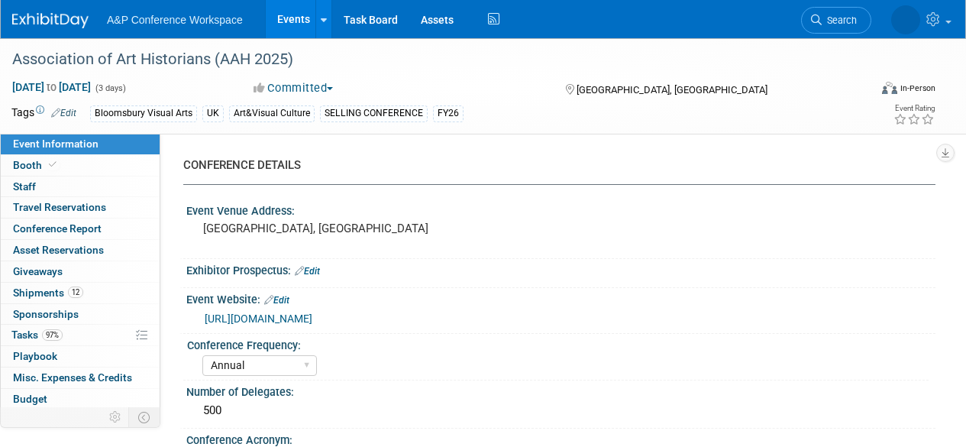
select select "Annual"
select select "Level 1"
select select "In-Person Booth"
select select "Art & Visual Culture"
select select "Bloomsbury Visual Arts"
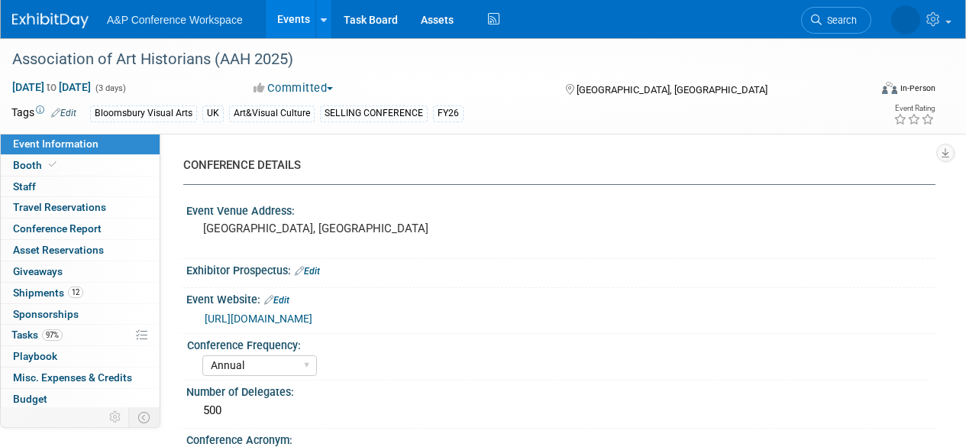
select select "[PERSON_NAME]"
select select "Networking/Commissioning"
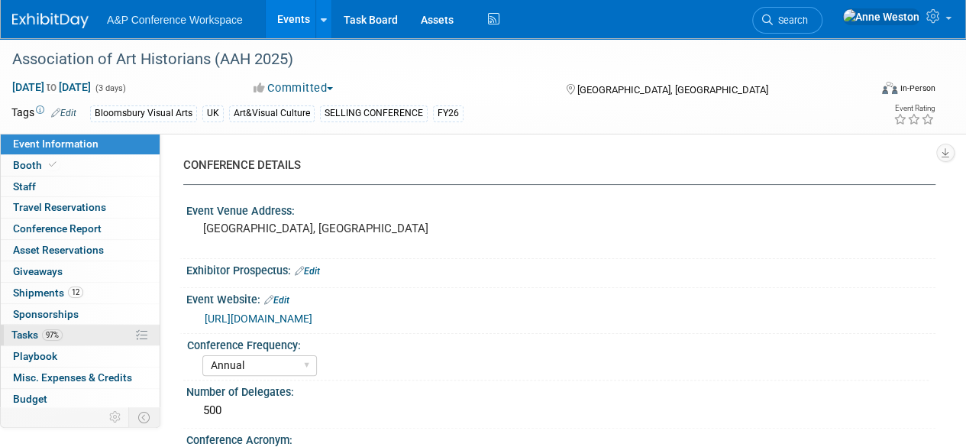
click at [65, 337] on link "97% Tasks 97%" at bounding box center [80, 335] width 159 height 21
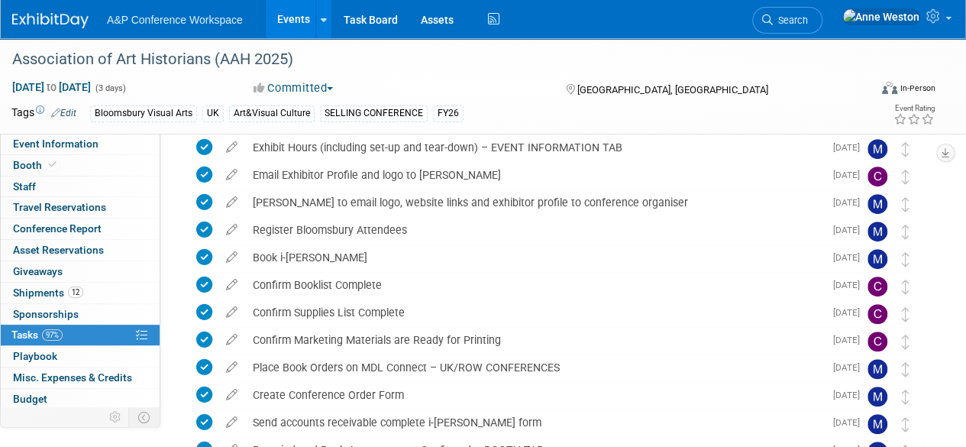
scroll to position [305, 0]
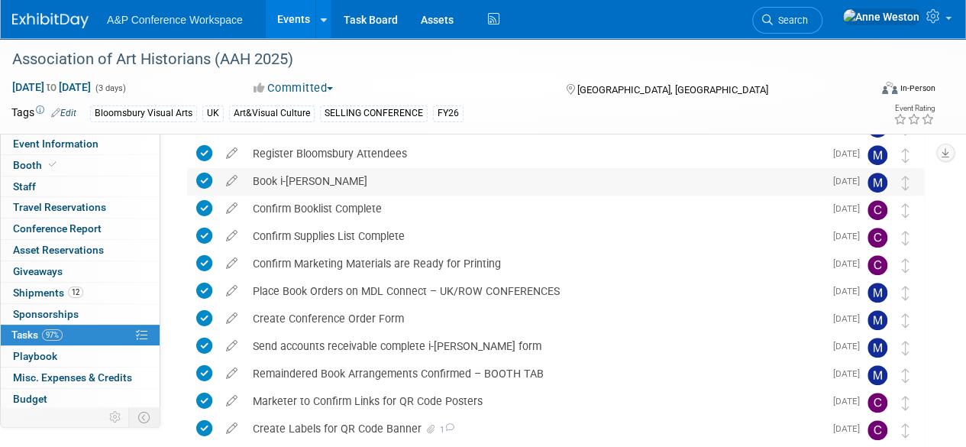
click at [307, 179] on div "Book i-zettel" at bounding box center [534, 181] width 579 height 26
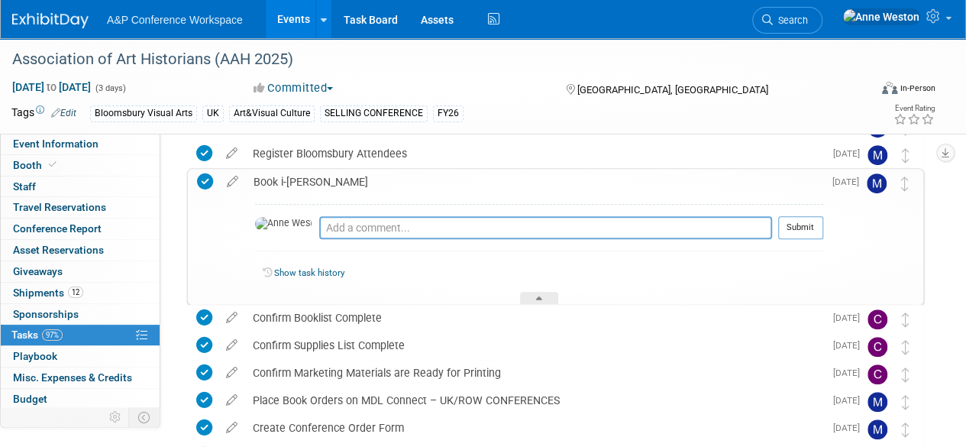
click at [307, 179] on div "Book i-zettel" at bounding box center [534, 182] width 577 height 26
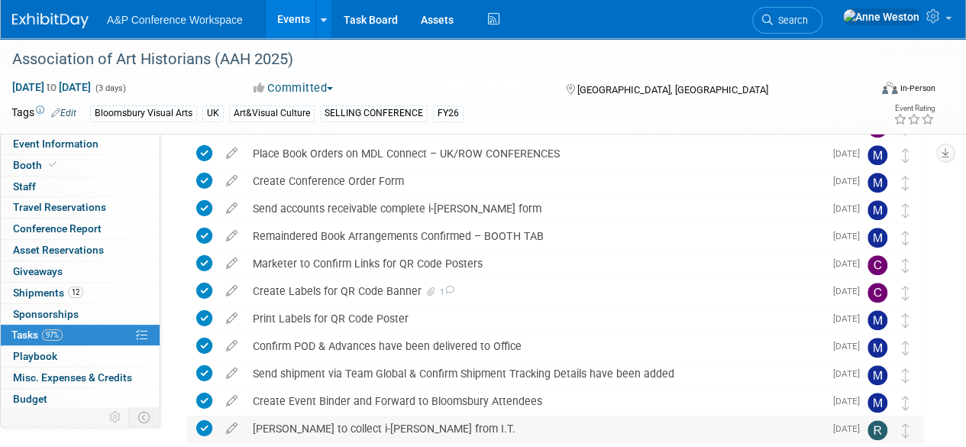
scroll to position [467, 0]
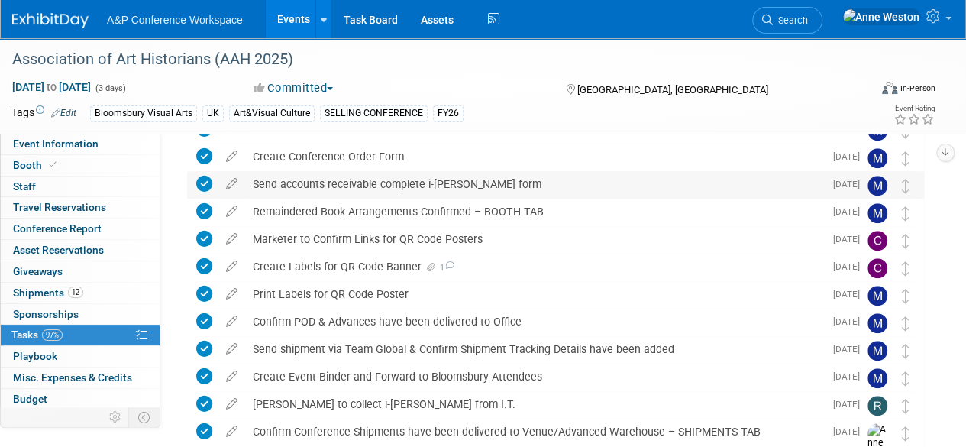
click at [375, 187] on div "Send accounts receivable complete i-zettel form" at bounding box center [534, 184] width 579 height 26
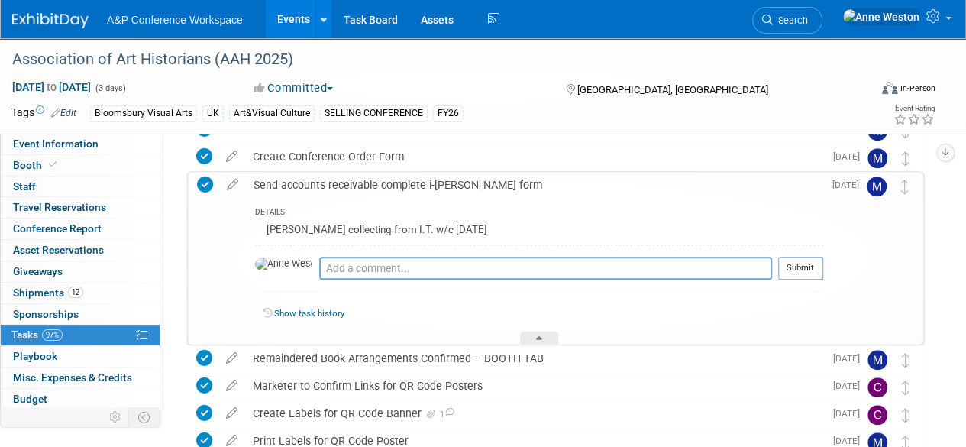
click at [375, 187] on div "Send accounts receivable complete i-zettel form" at bounding box center [534, 185] width 577 height 26
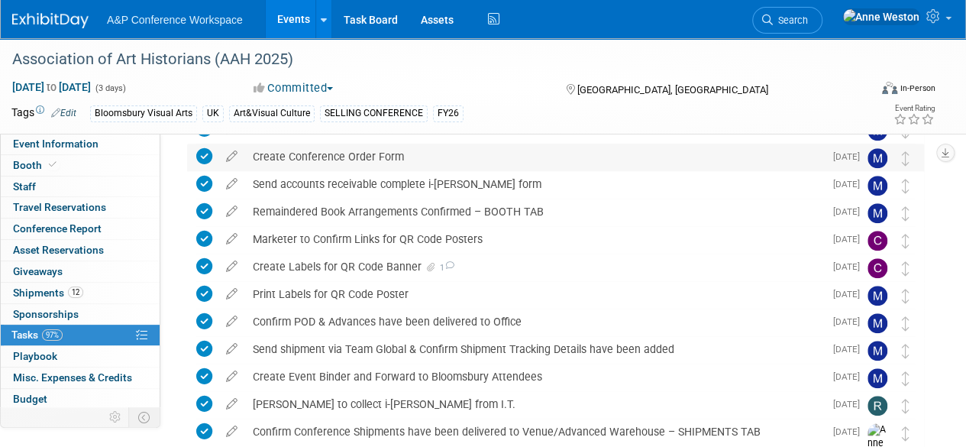
click at [657, 169] on div "Create Conference Order Form" at bounding box center [534, 157] width 579 height 26
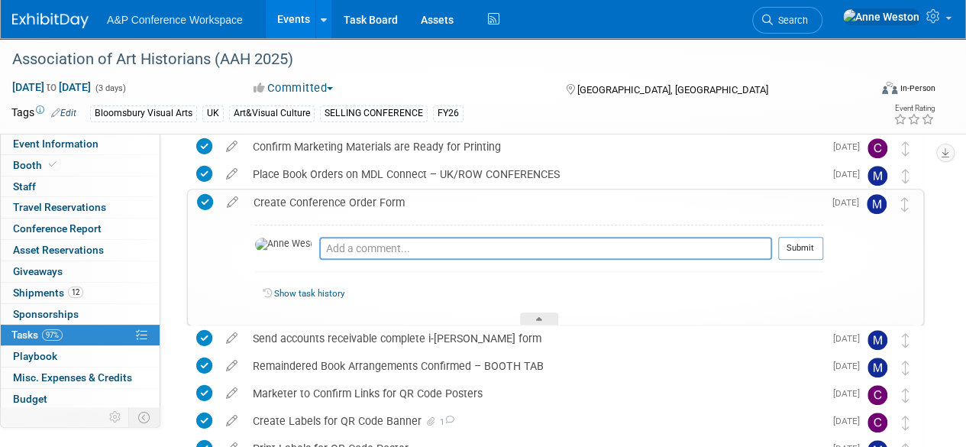
scroll to position [391, 0]
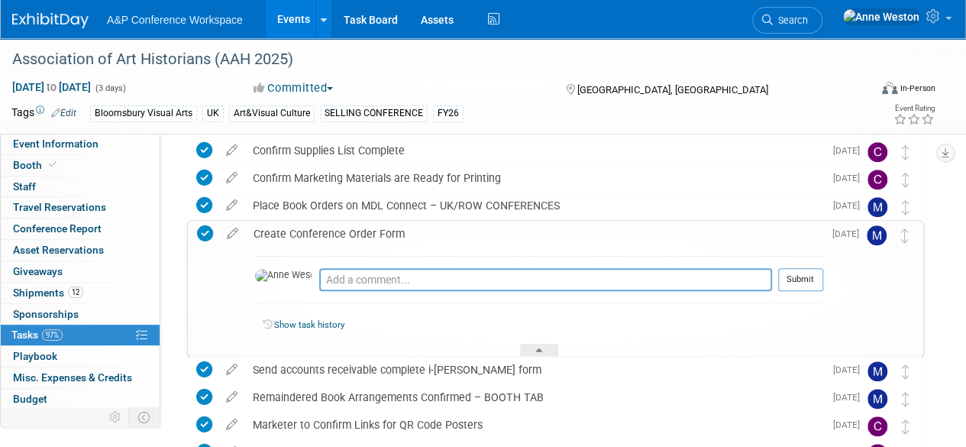
click at [365, 237] on div "Create Conference Order Form" at bounding box center [534, 234] width 577 height 26
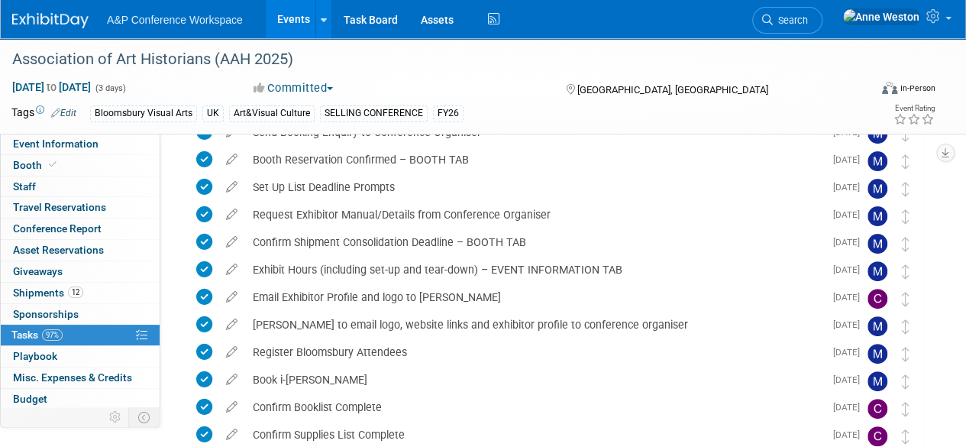
scroll to position [0, 0]
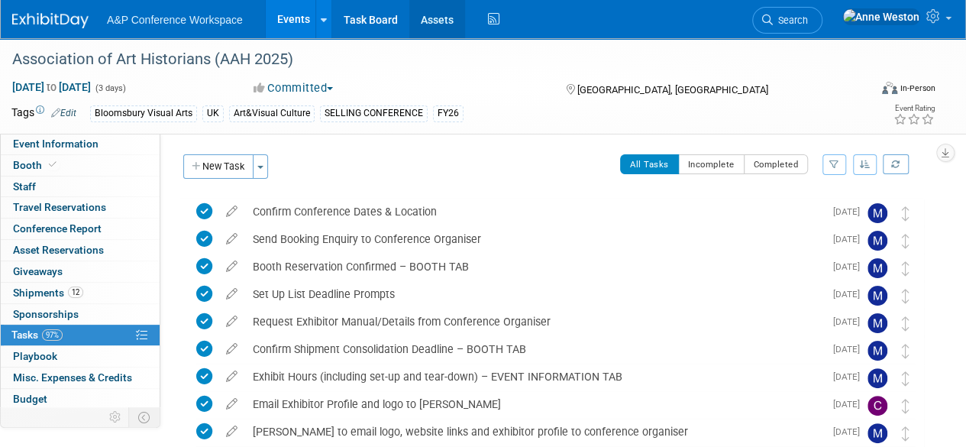
click at [435, 21] on link "Assets" at bounding box center [437, 19] width 56 height 38
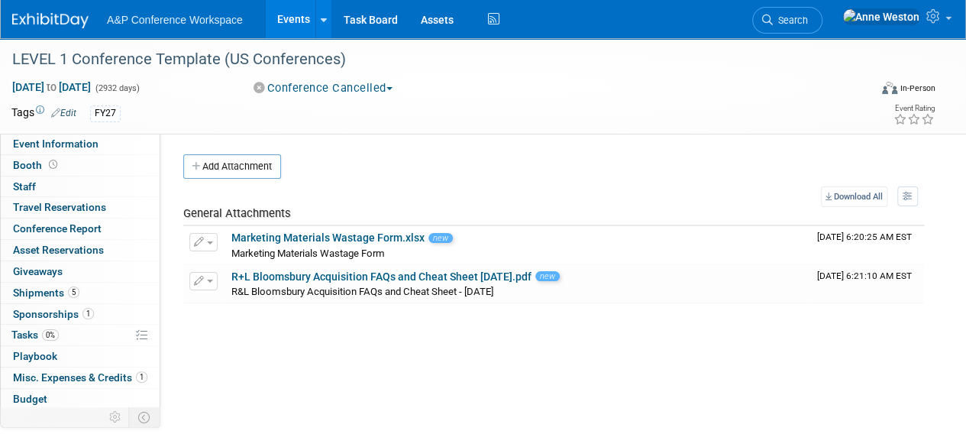
scroll to position [63, 0]
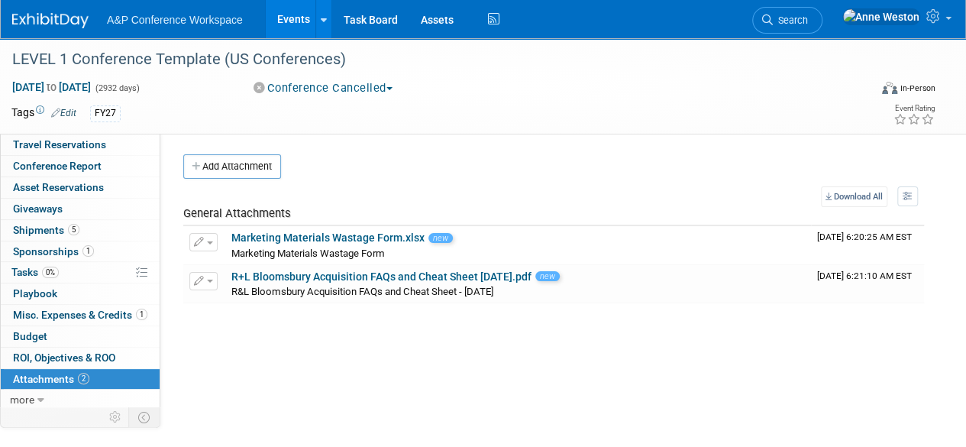
click at [270, 389] on div "CONFERENCE DETAILS Event Venue Address: Specify event venue address Exhibitor P…" at bounding box center [547, 302] width 775 height 336
click at [53, 277] on link "0% Tasks 0%" at bounding box center [80, 272] width 159 height 21
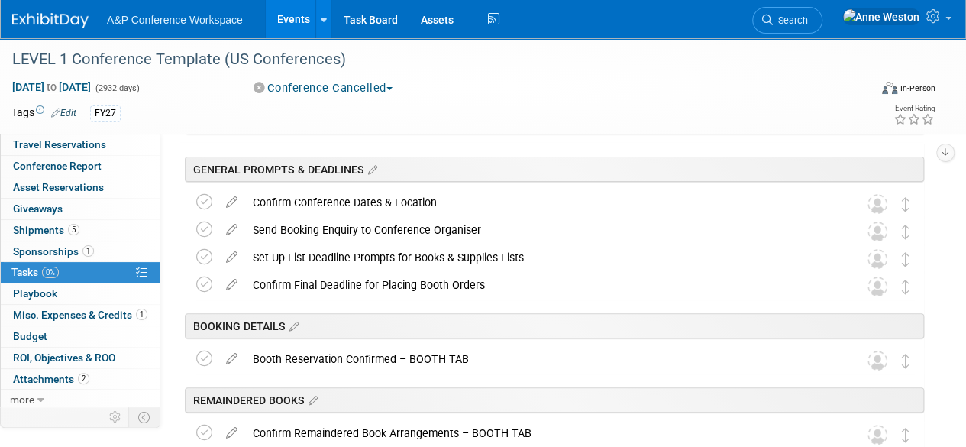
scroll to position [0, 0]
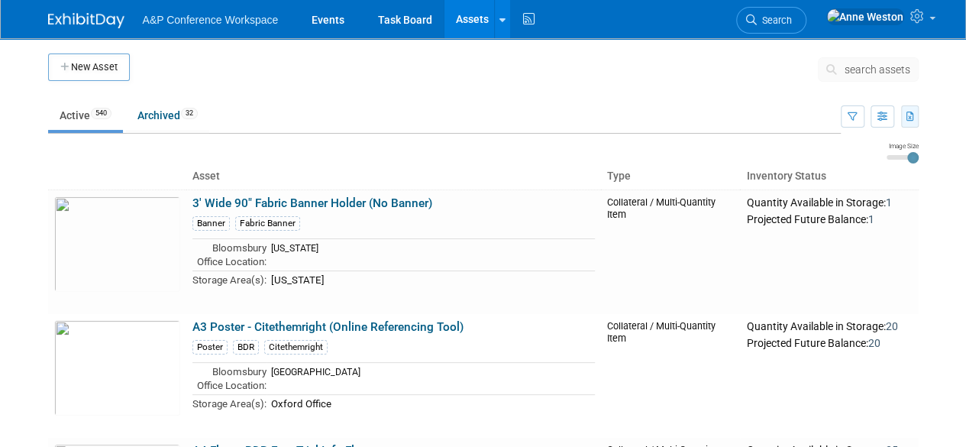
drag, startPoint x: 0, startPoint y: 0, endPoint x: 913, endPoint y: 112, distance: 920.2
click at [913, 112] on icon "button" at bounding box center [910, 117] width 8 height 10
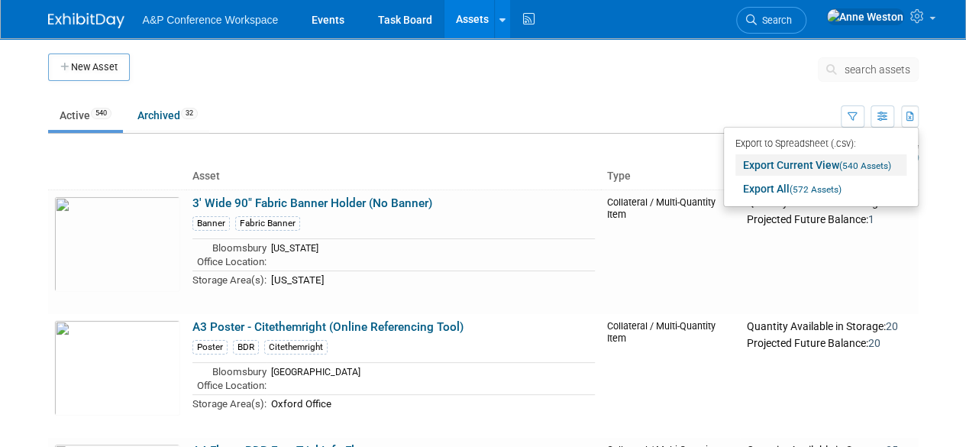
click at [779, 164] on link "Export Current View (540 Assets)" at bounding box center [820, 164] width 171 height 21
